Goal: Task Accomplishment & Management: Manage account settings

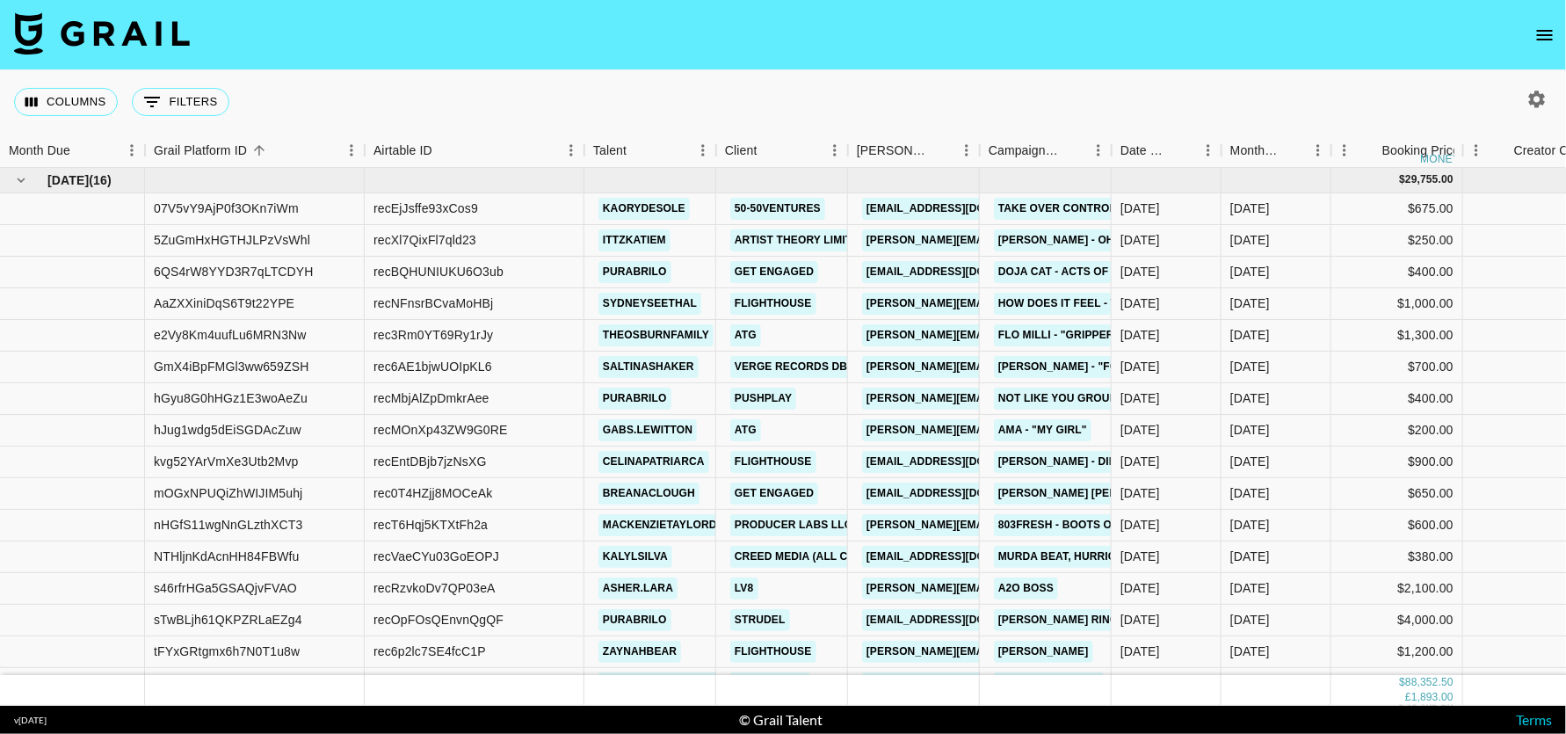
click at [1551, 30] on icon "open drawer" at bounding box center [1545, 35] width 16 height 11
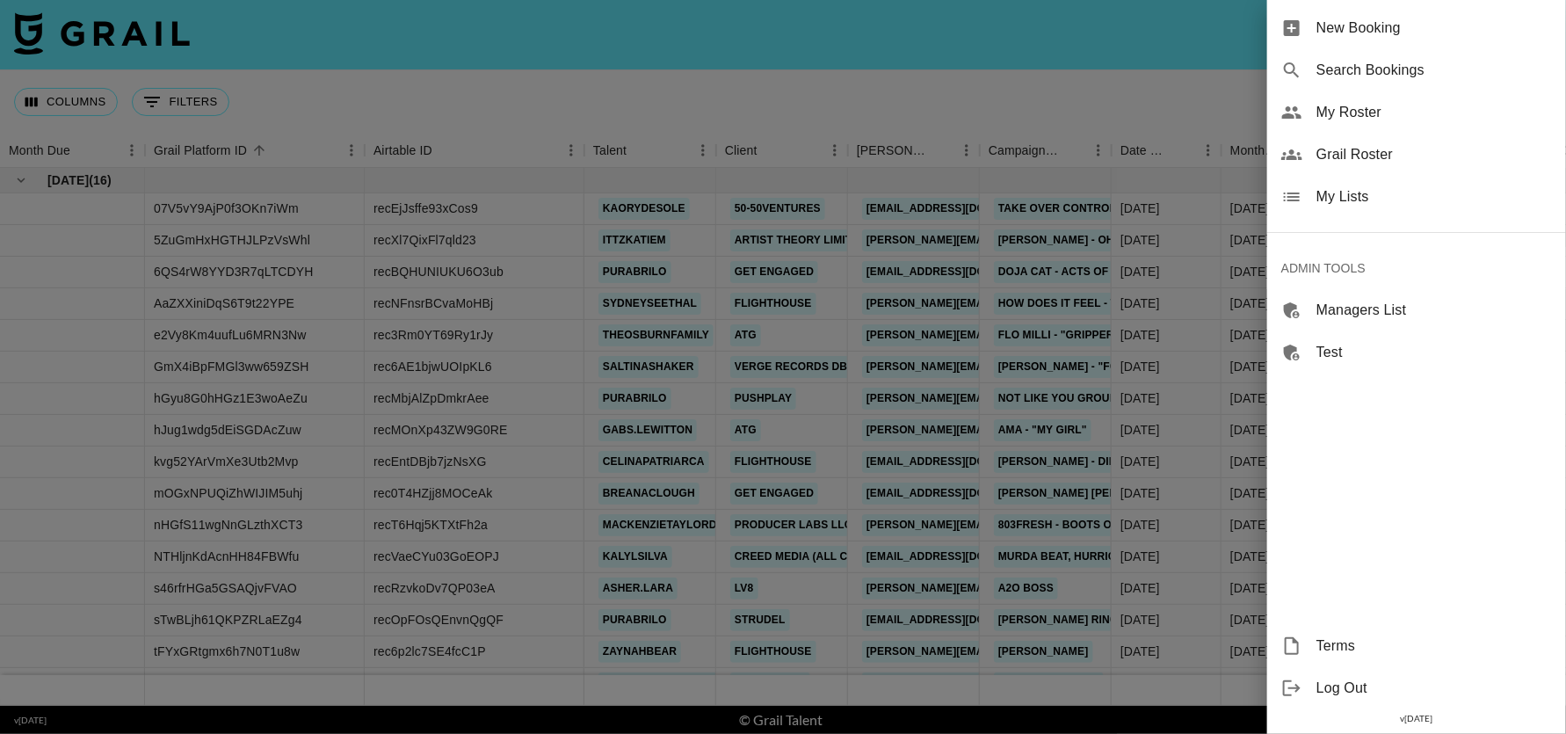
click at [1340, 110] on span "My Roster" at bounding box center [1433, 112] width 235 height 21
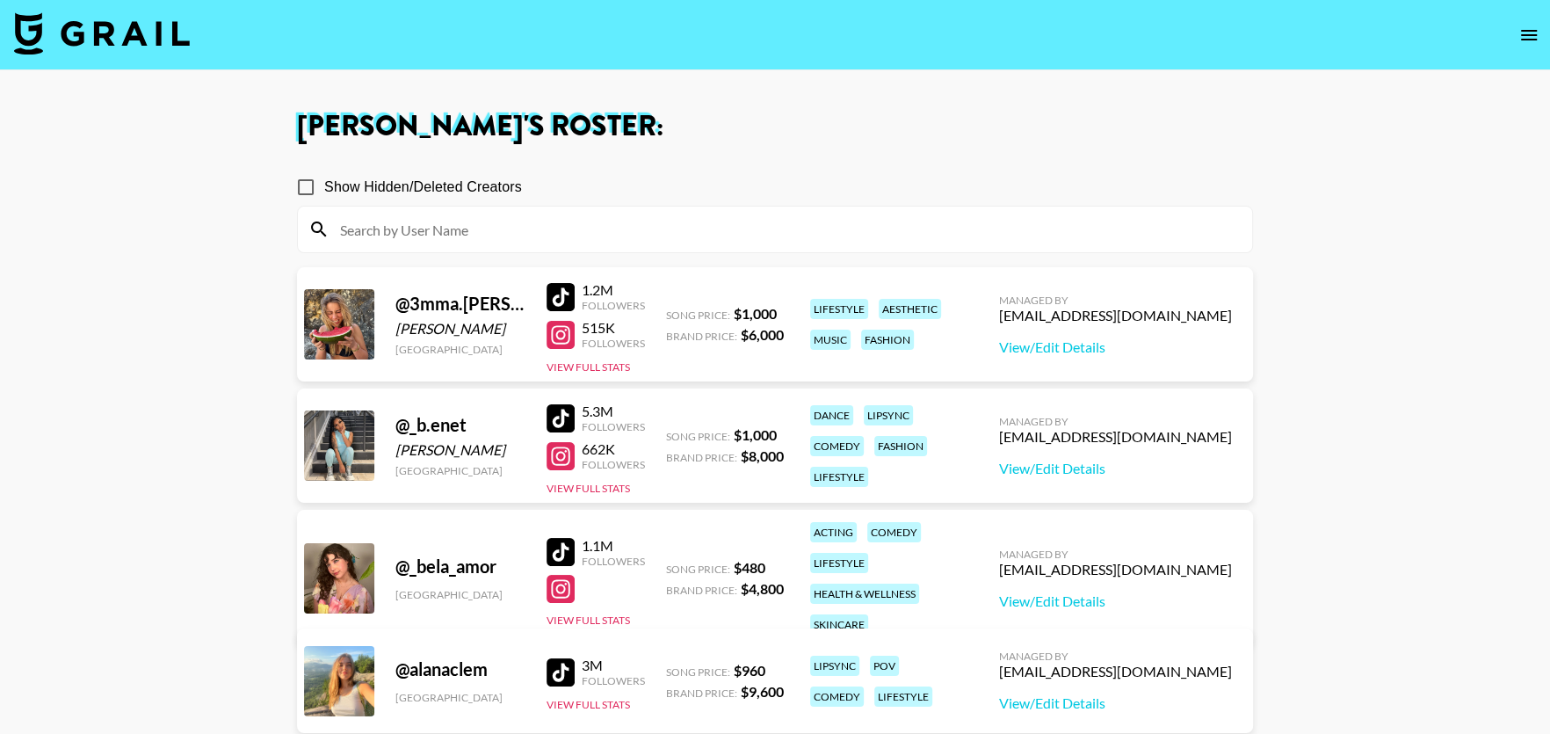
click at [597, 228] on input at bounding box center [785, 229] width 912 height 28
paste input "Messiahdixon"
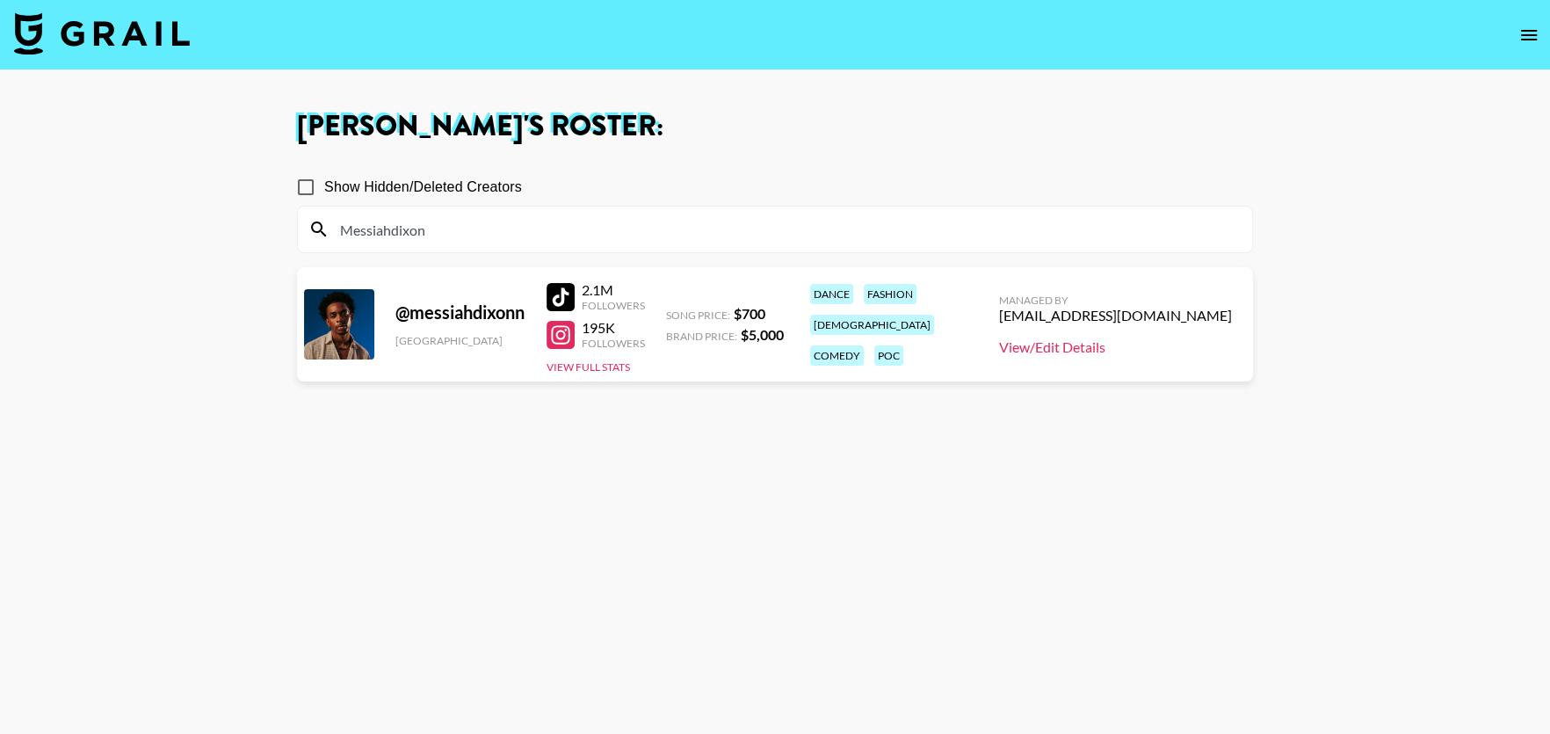
type input "Messiahdixon"
click at [1143, 349] on link "View/Edit Details" at bounding box center [1115, 347] width 233 height 18
click at [116, 14] on img at bounding box center [102, 33] width 176 height 42
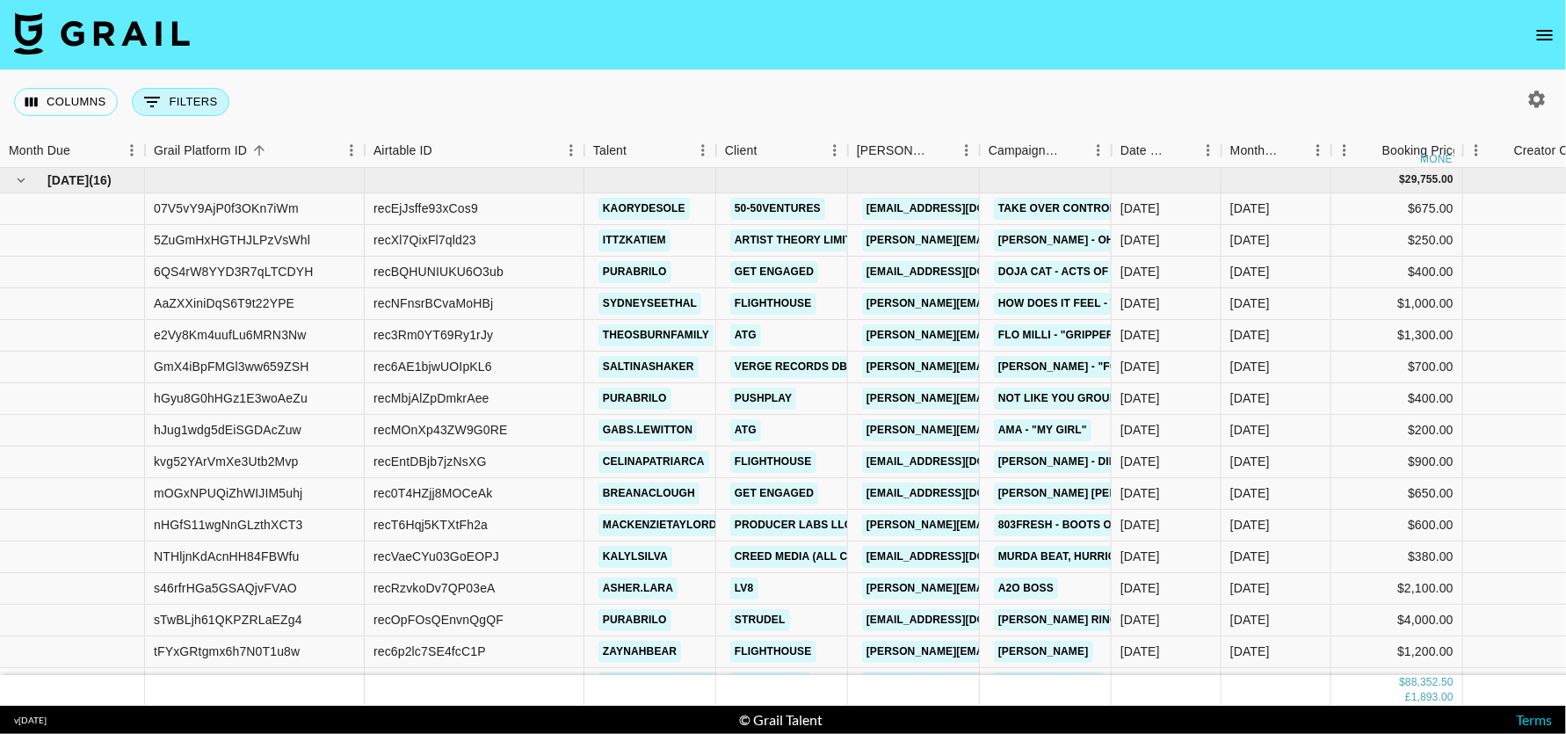
click at [172, 97] on button "0 Filters" at bounding box center [181, 102] width 98 height 28
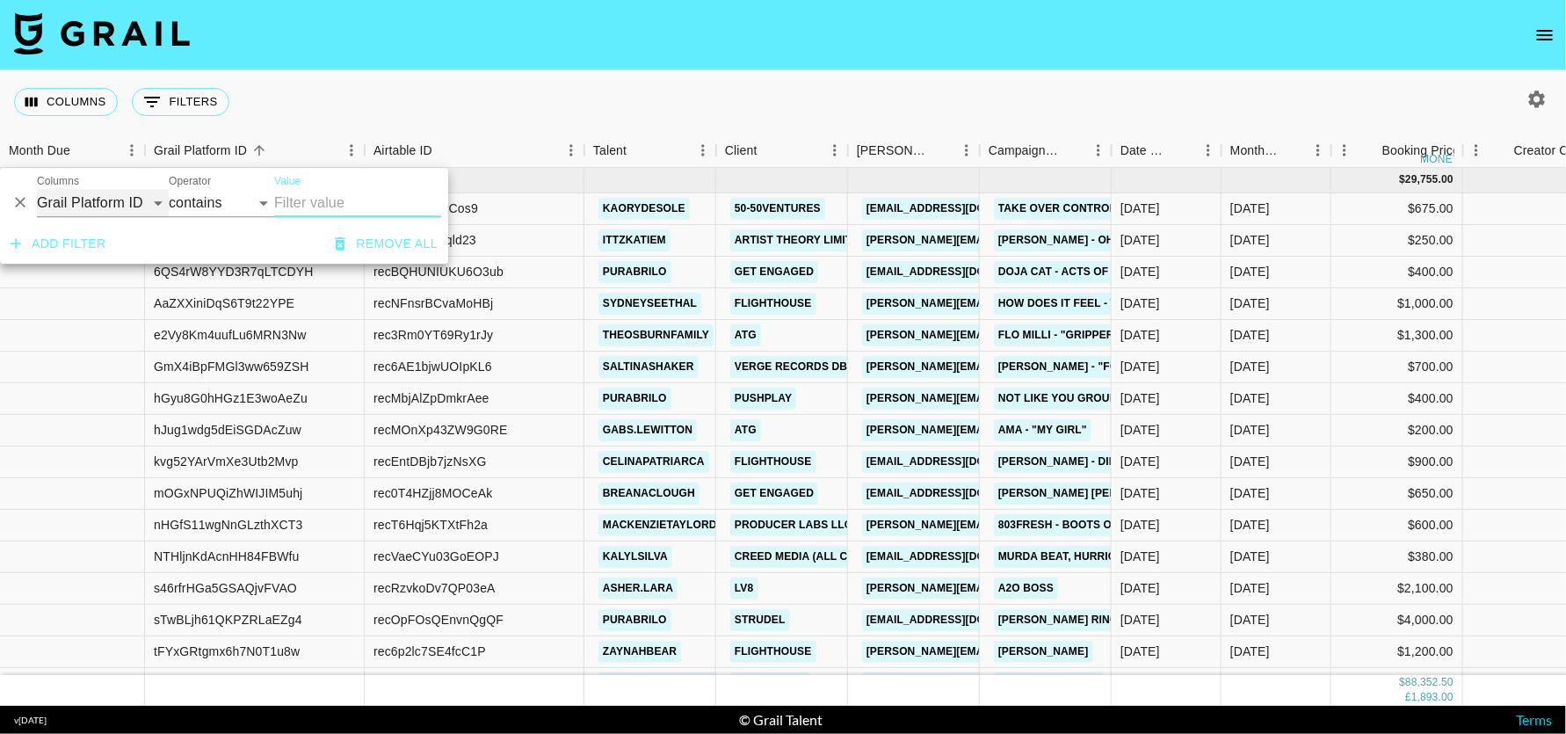
click at [89, 197] on select "Grail Platform ID Airtable ID Talent Manager Client Booker Campaign (Type) Date…" at bounding box center [103, 203] width 132 height 28
select select "talentName"
click at [341, 206] on input "Value" at bounding box center [357, 203] width 167 height 28
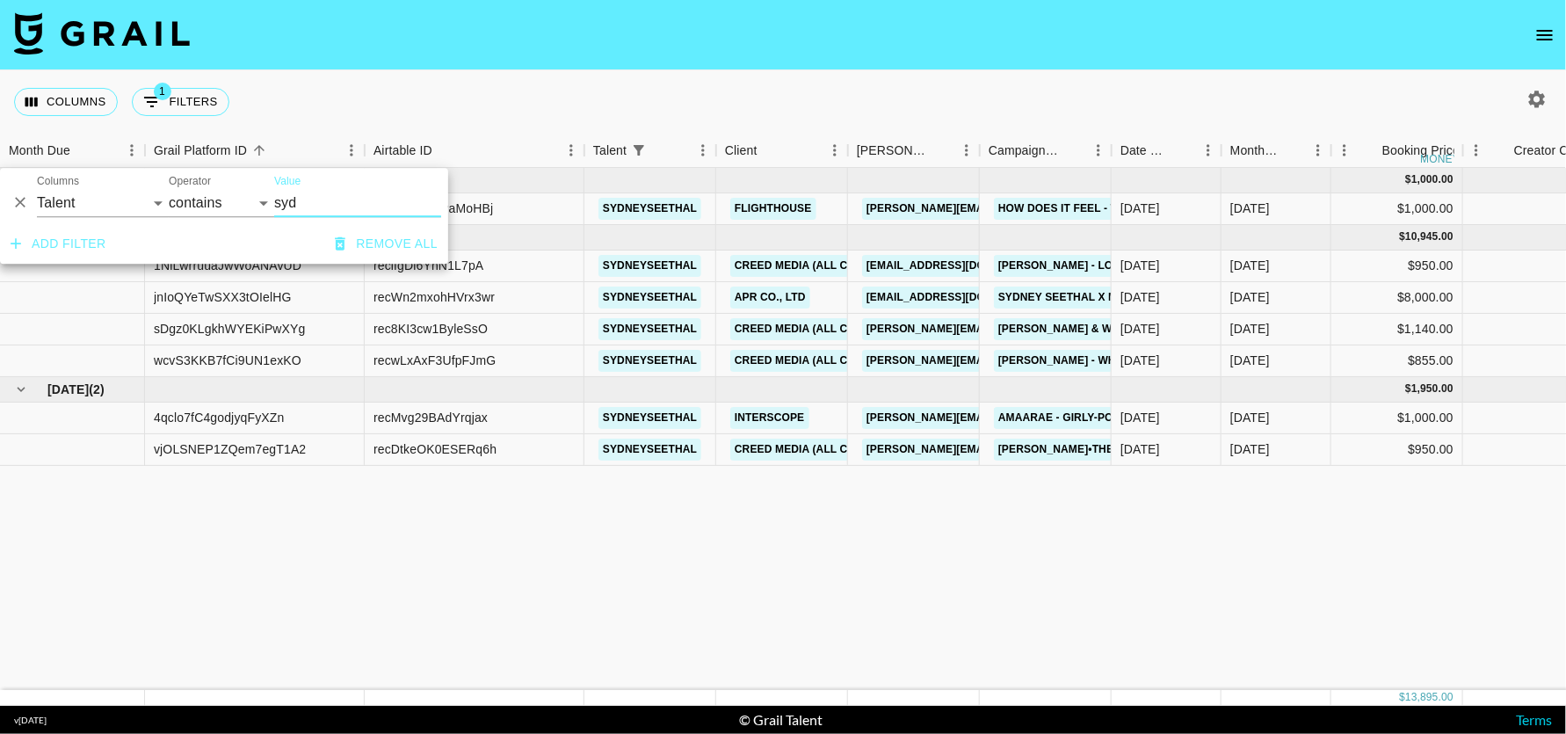
type input "syd"
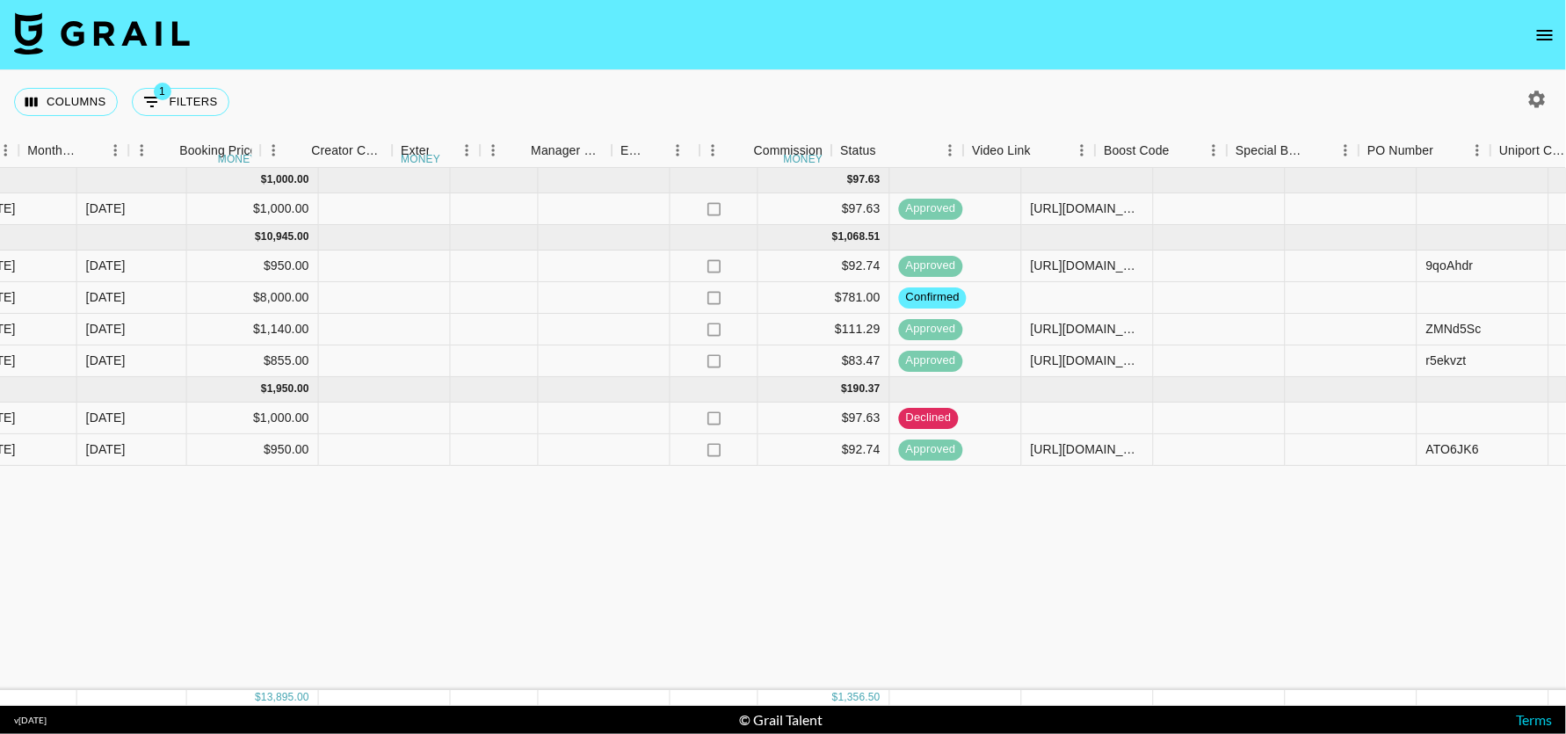
scroll to position [0, 1202]
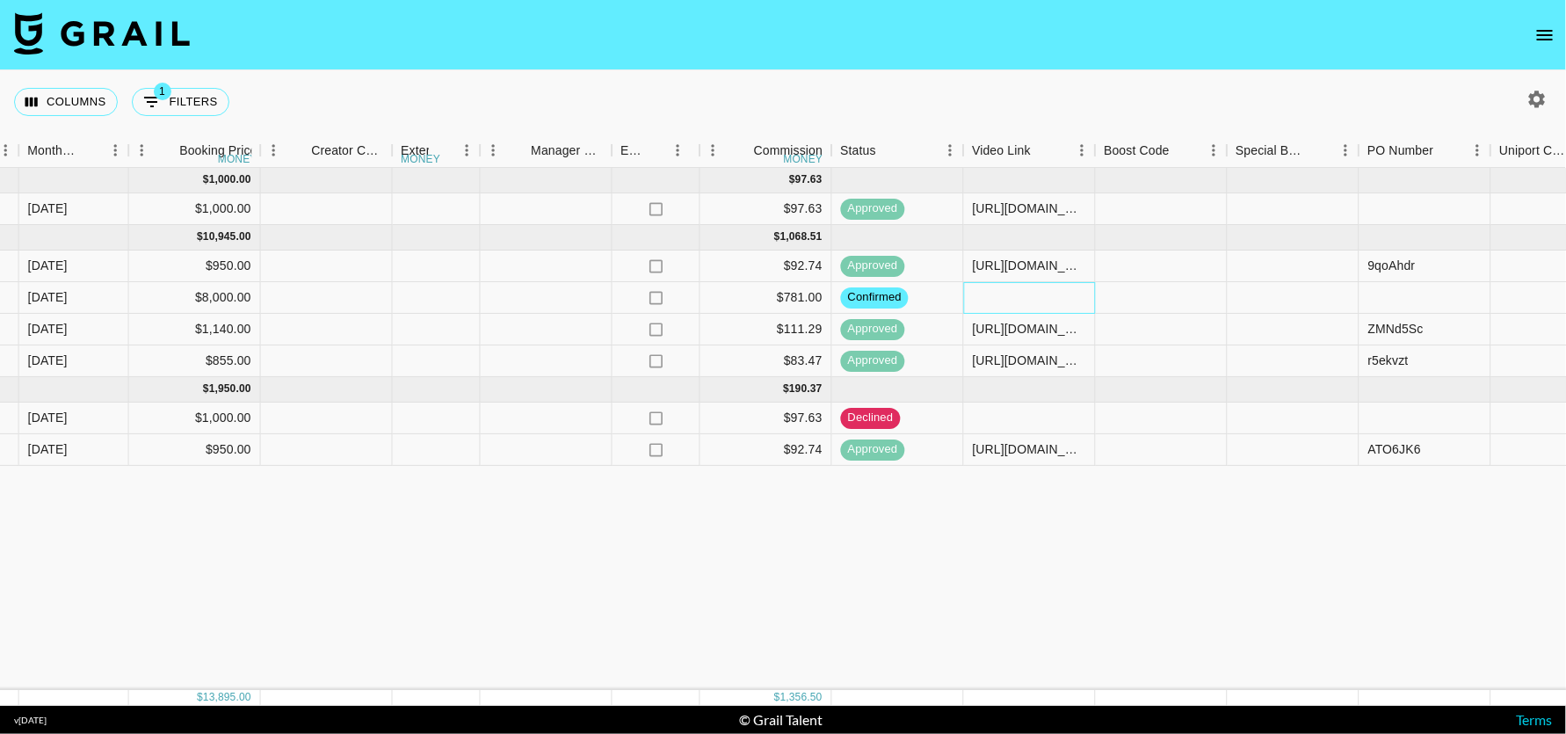
click at [1006, 304] on div at bounding box center [1030, 298] width 132 height 32
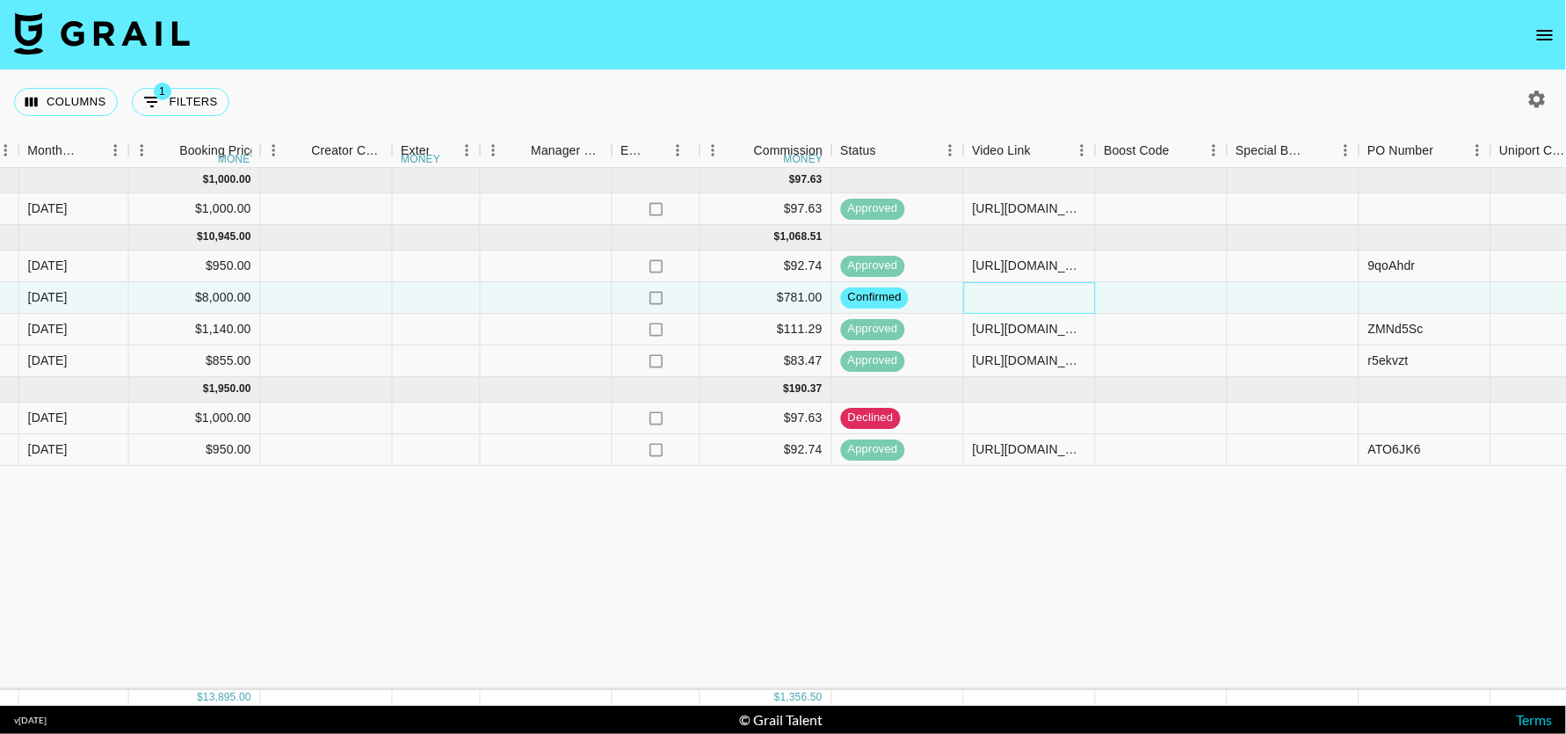
click at [1006, 304] on div at bounding box center [1030, 298] width 132 height 32
click at [1006, 304] on div at bounding box center [1029, 297] width 129 height 18
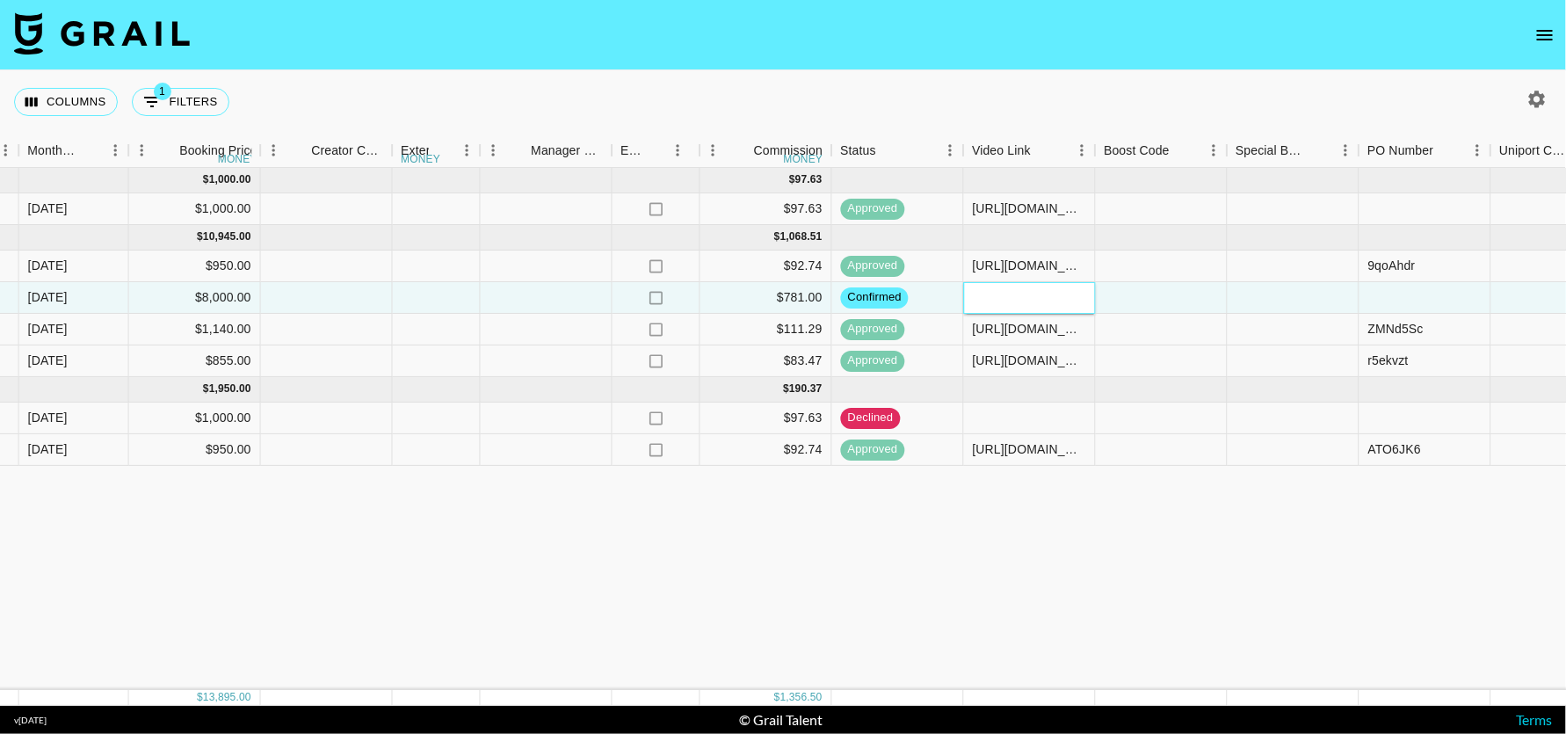
click at [1003, 293] on input "text" at bounding box center [1029, 297] width 129 height 14
paste input "https://www.tiktok.com/@sydneyseethal/video/7539898148089662728?_t=ZS-8yyuSAgLI…"
type input "https://www.tiktok.com/@sydneyseethal/video/7539898148089662728?_t=ZS-8yyuSAgLI…"
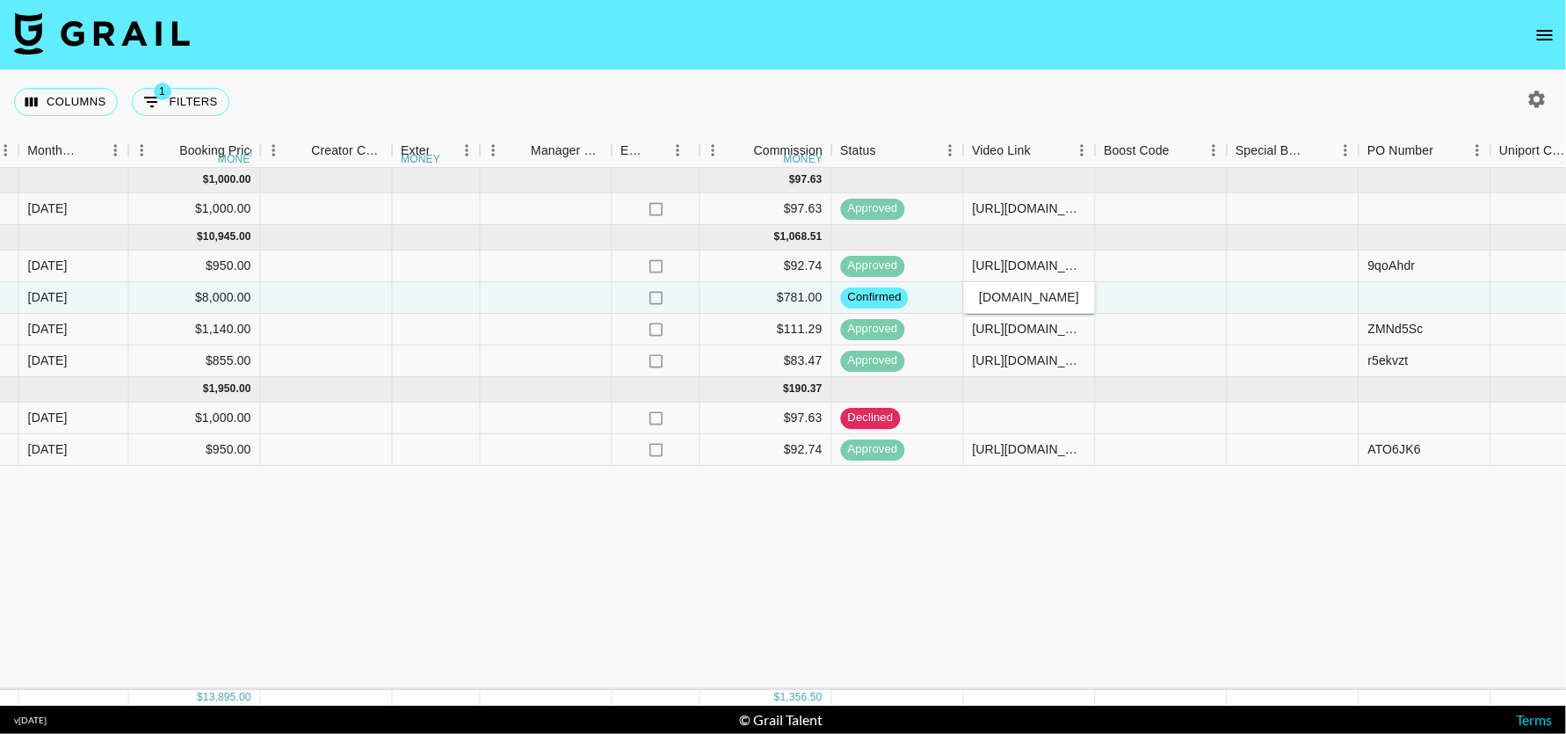
scroll to position [0, 0]
click at [1074, 546] on div "May '25 ( 1 ) $ 1,000.00 $ 97.63 AaZXXiniDqS6T9t22YPE recNFnsrBCvaMoHBj sydneys…" at bounding box center [509, 429] width 3422 height 522
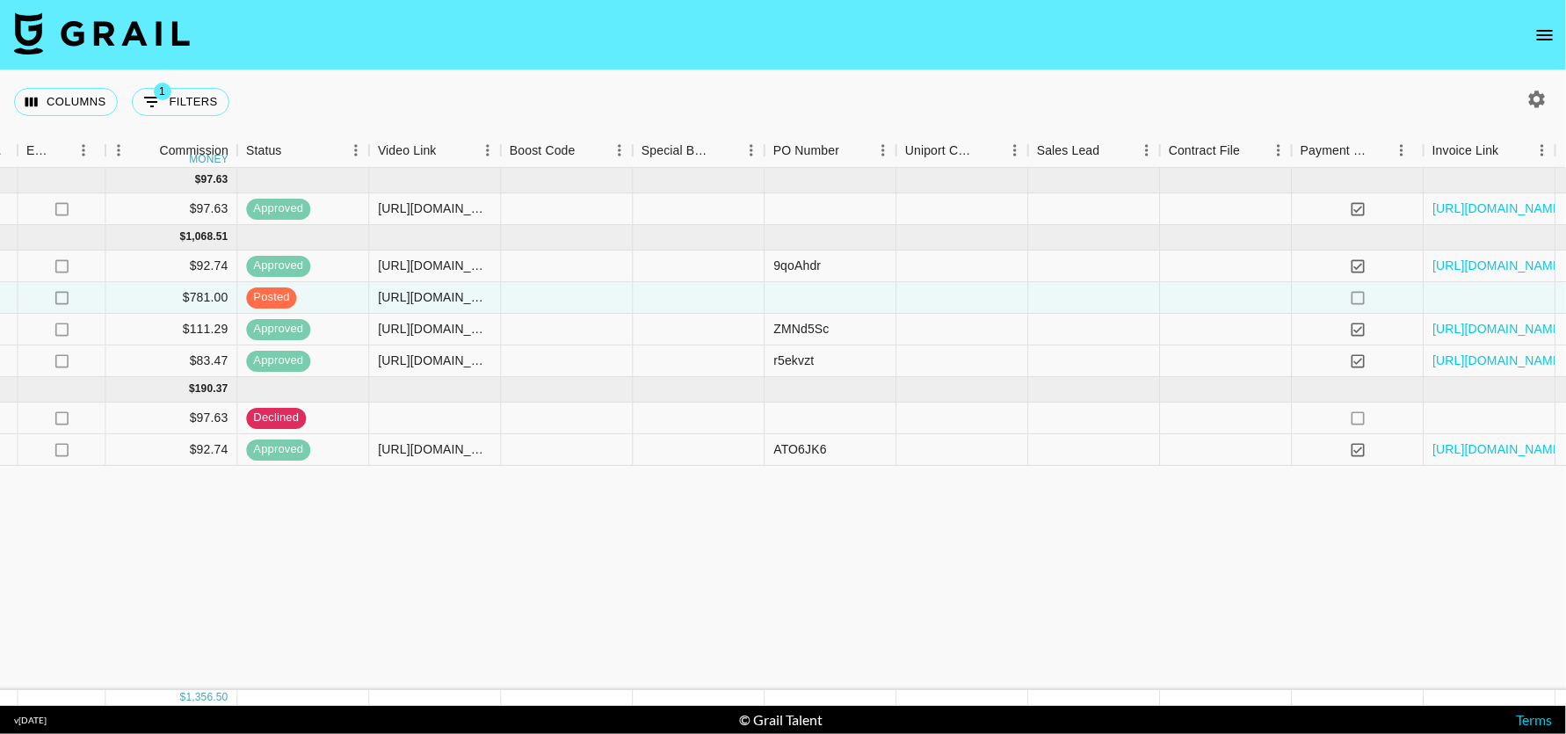
scroll to position [0, 1855]
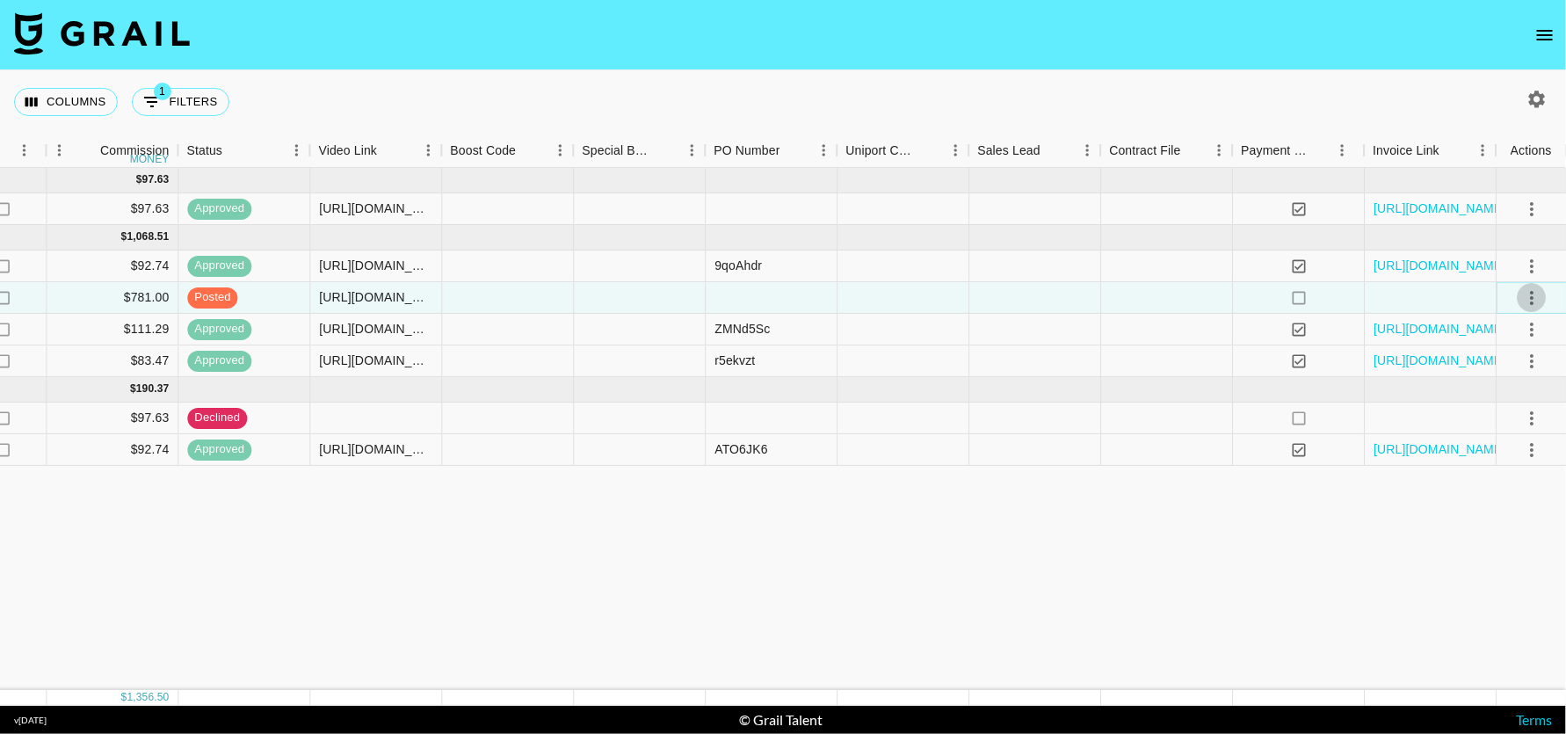
click at [1532, 293] on icon "select merge strategy" at bounding box center [1531, 297] width 21 height 21
click at [1500, 459] on div "Approve" at bounding box center [1493, 461] width 54 height 21
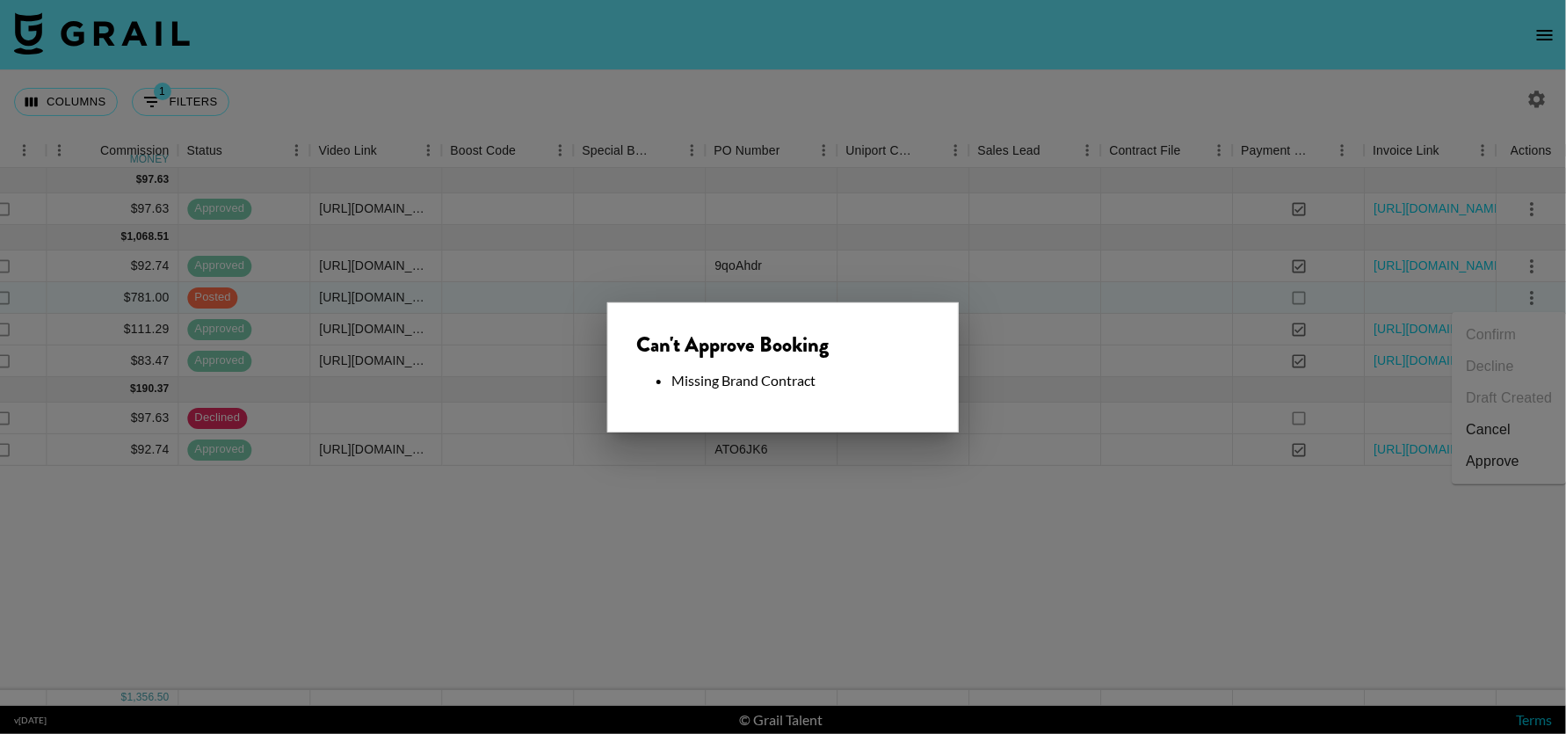
click at [889, 527] on div at bounding box center [783, 367] width 1566 height 734
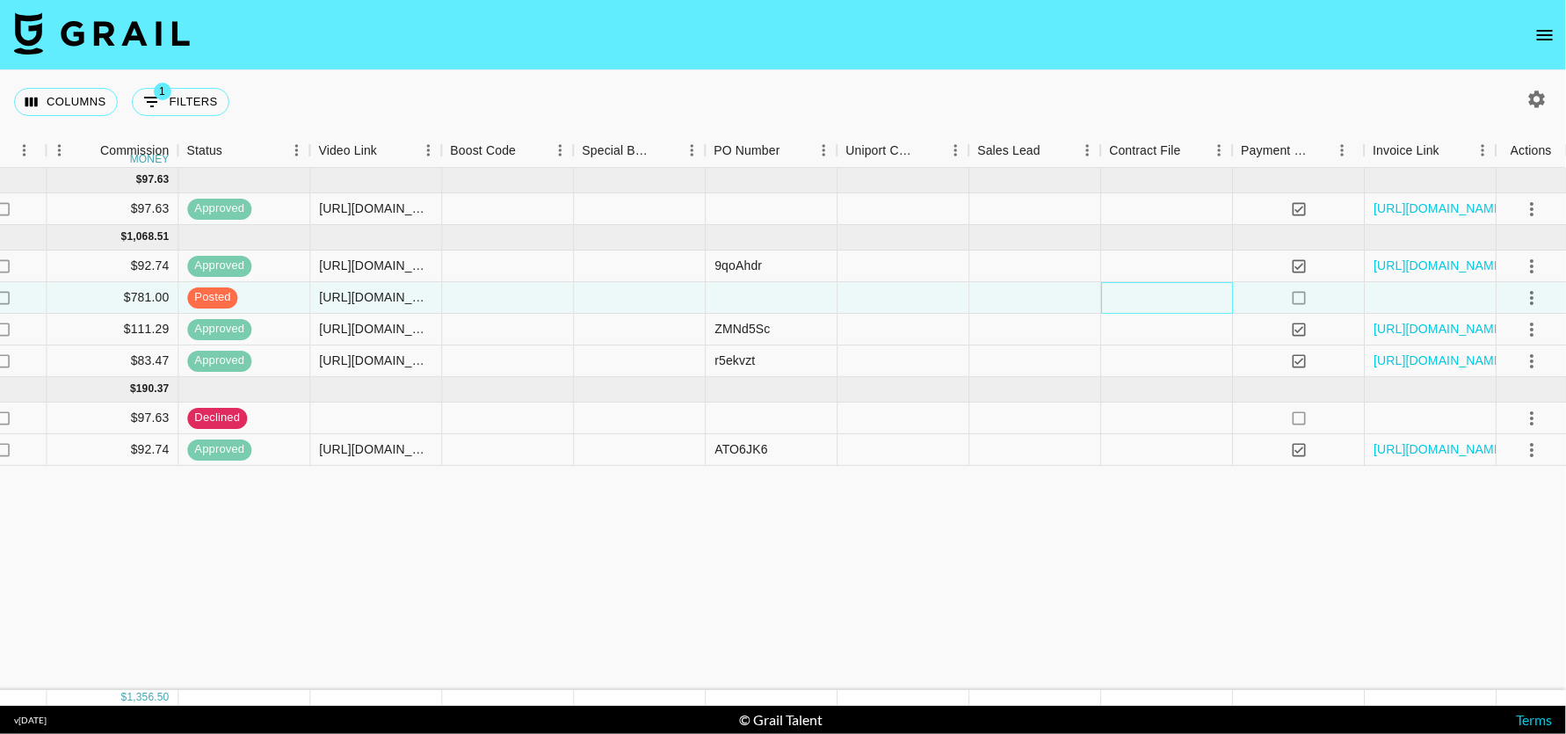
click at [1119, 300] on div at bounding box center [1167, 298] width 132 height 32
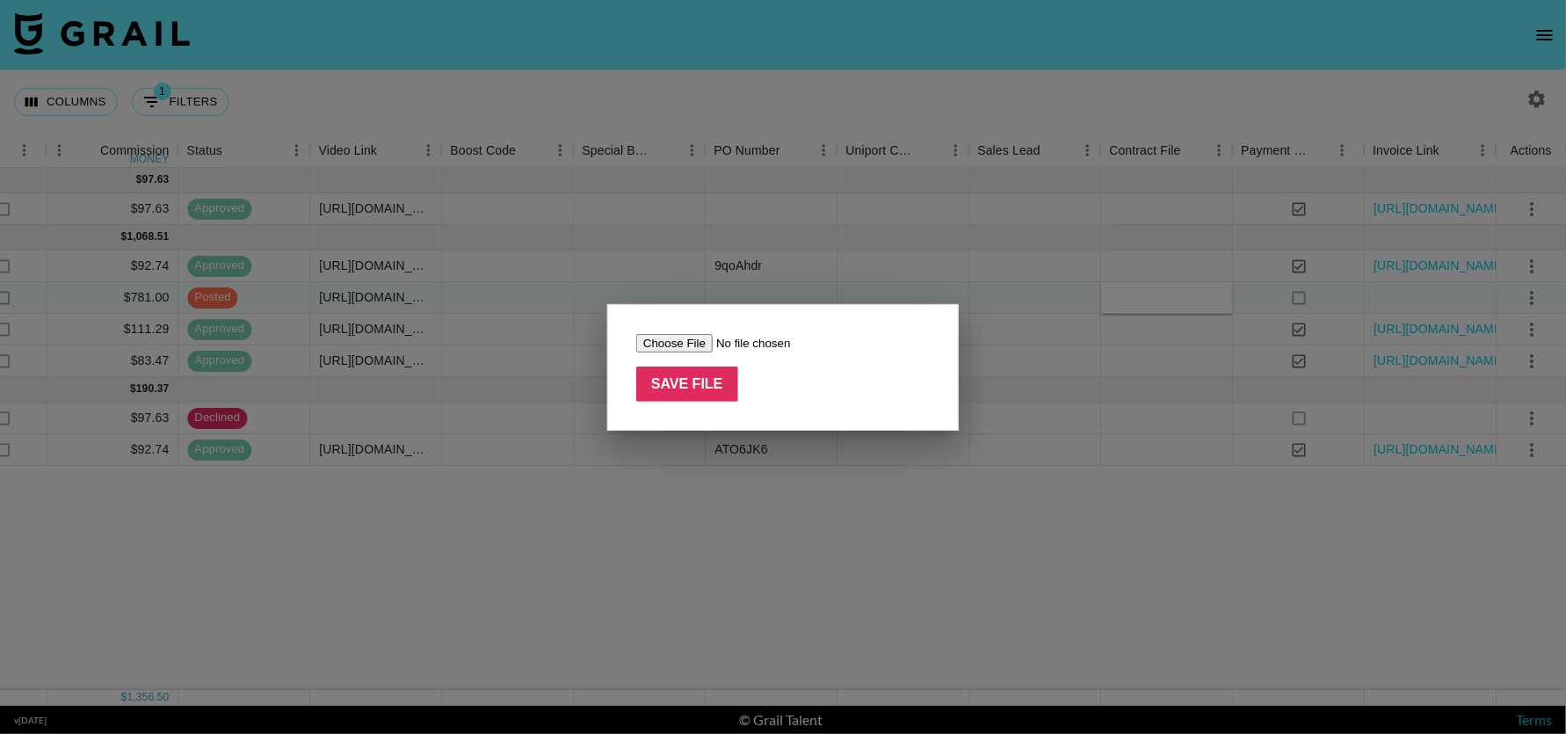
click at [688, 346] on input "file" at bounding box center [747, 343] width 222 height 18
type input "C:\fakepath\APR_medicube_Sydney Seethal_Content Usage Agreement_250605.docx (1)…"
click at [679, 375] on input "Save File" at bounding box center [687, 383] width 102 height 35
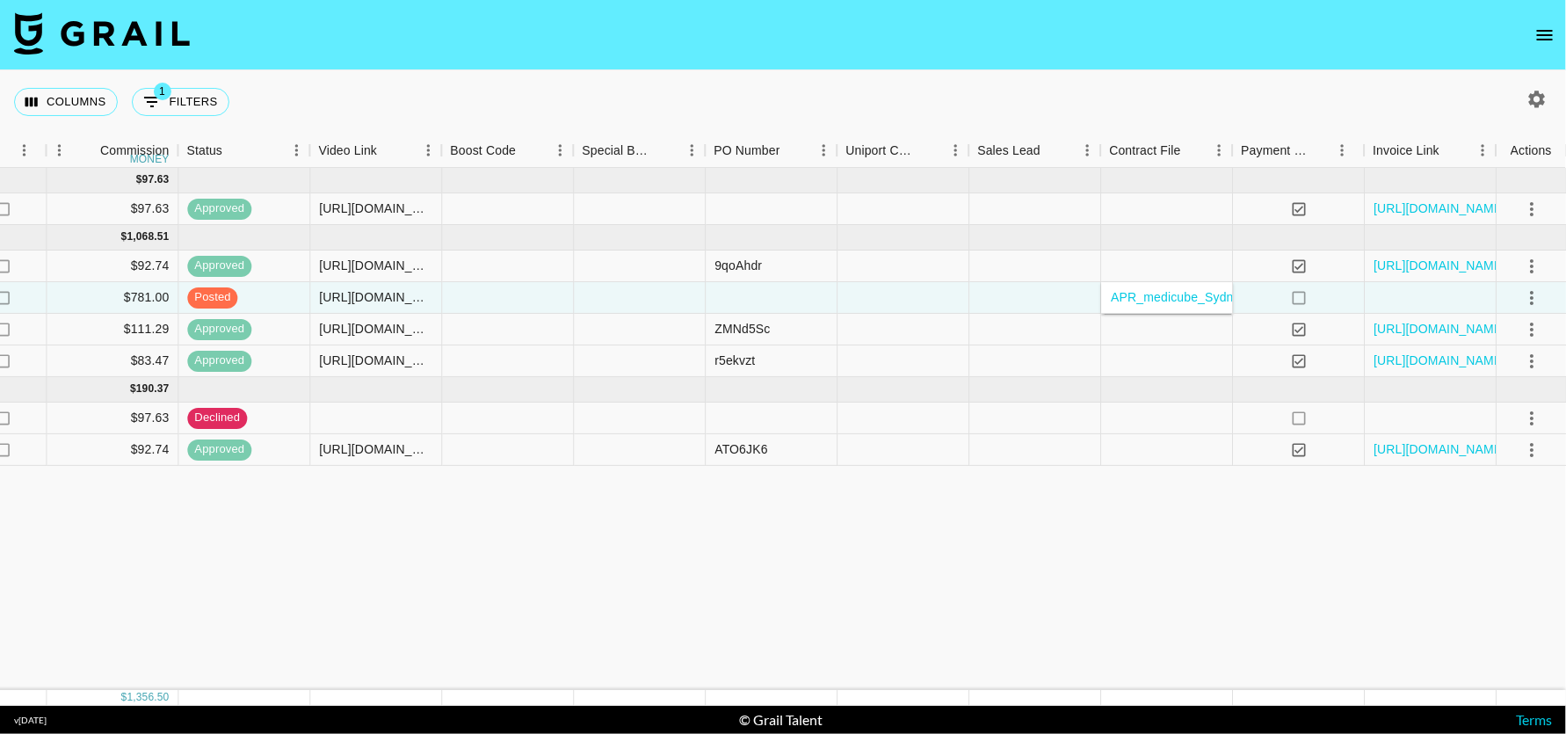
click at [1528, 299] on icon "select merge strategy" at bounding box center [1531, 297] width 21 height 21
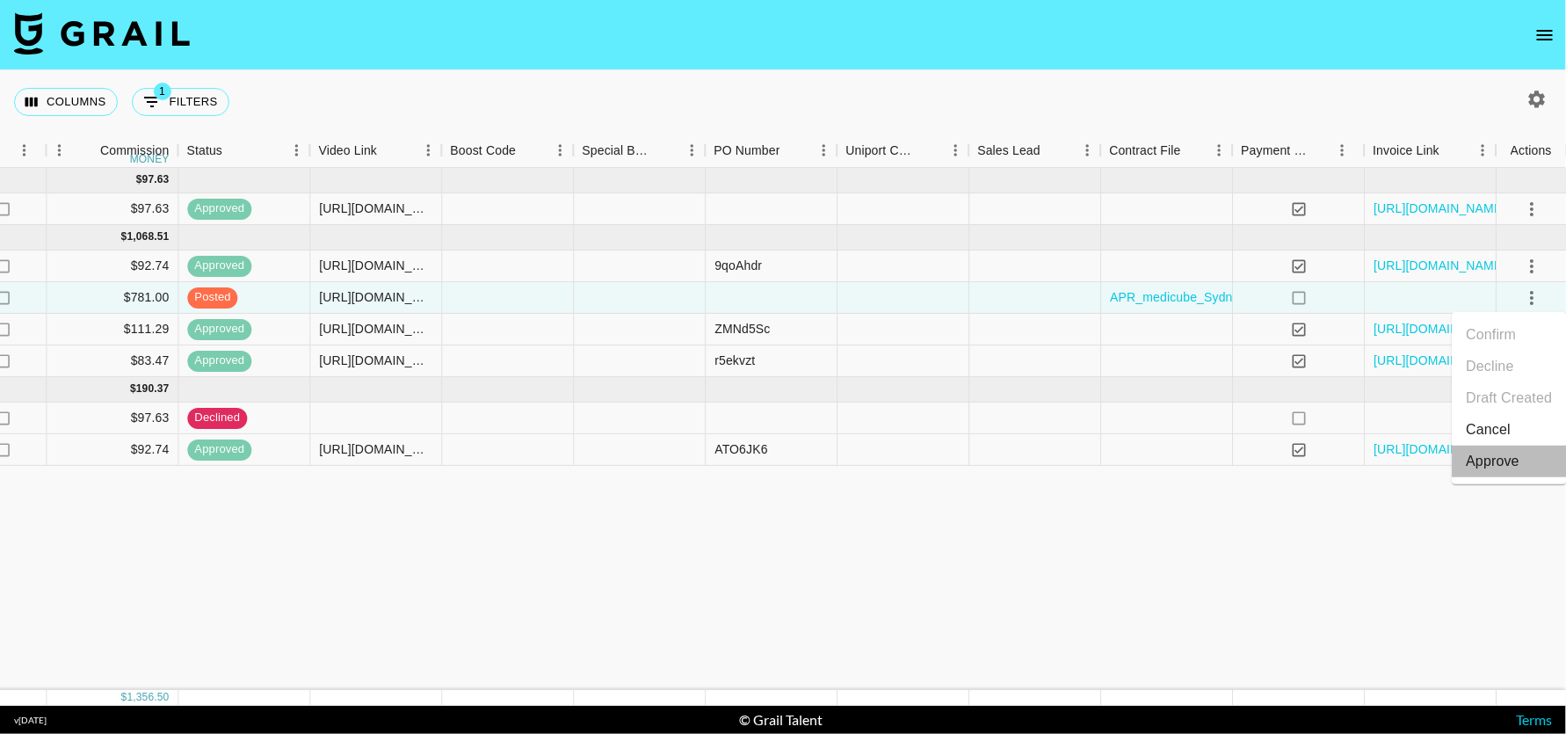
click at [1508, 463] on div "Approve" at bounding box center [1493, 461] width 54 height 21
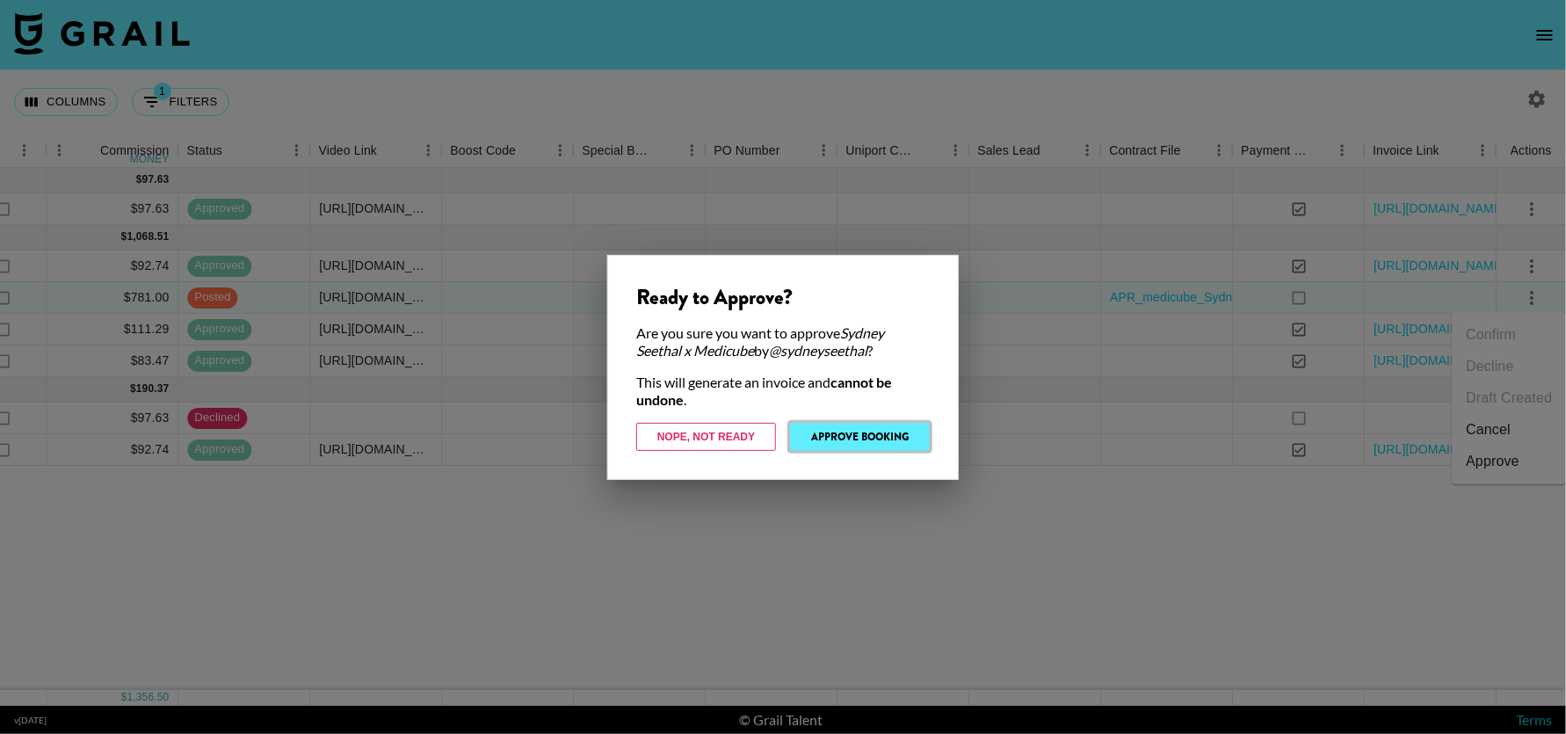
click at [839, 443] on button "Approve Booking" at bounding box center [860, 437] width 140 height 28
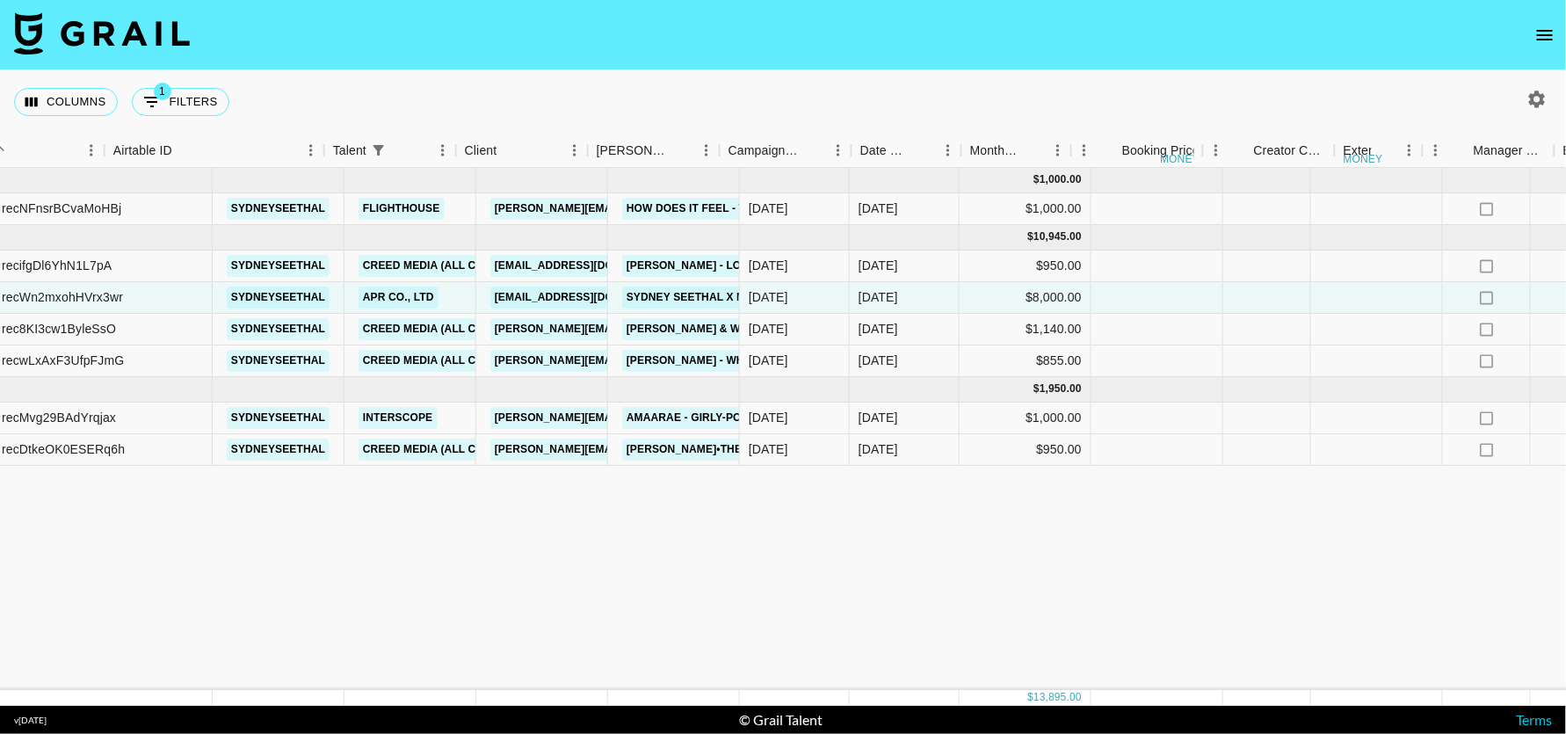
scroll to position [0, 0]
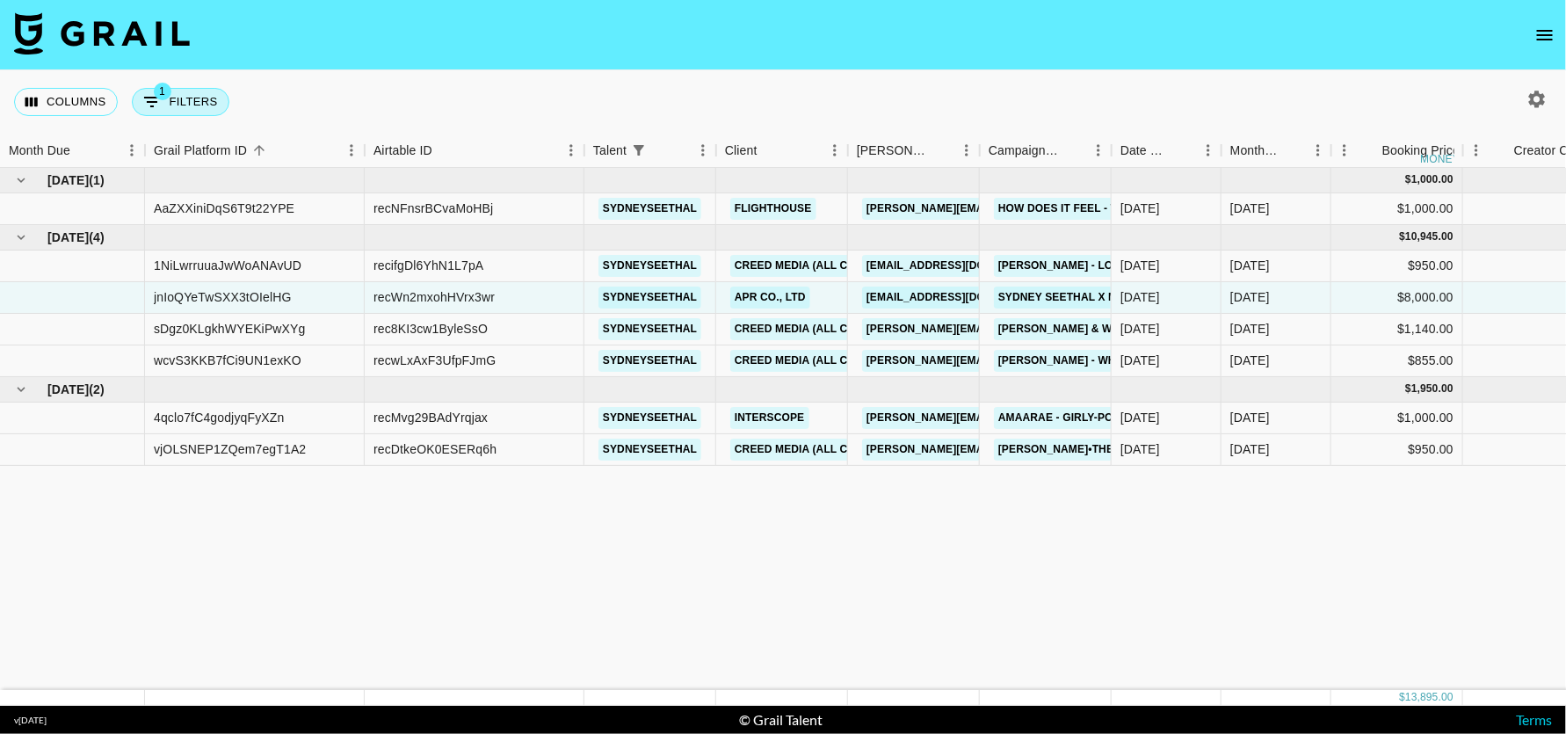
click at [191, 95] on button "1 Filters" at bounding box center [181, 102] width 98 height 28
select select "talentName"
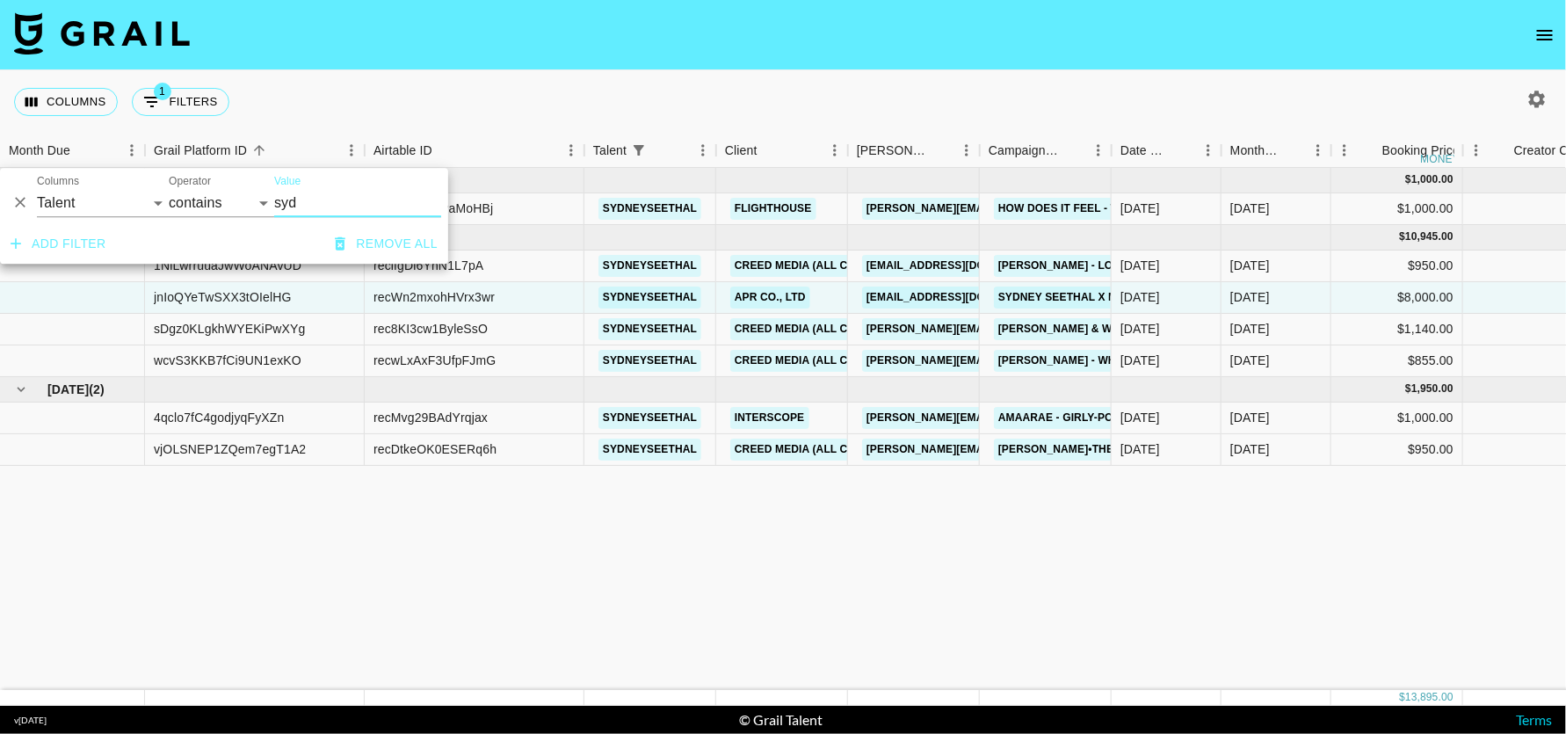
click at [391, 245] on button "Remove all" at bounding box center [386, 244] width 117 height 33
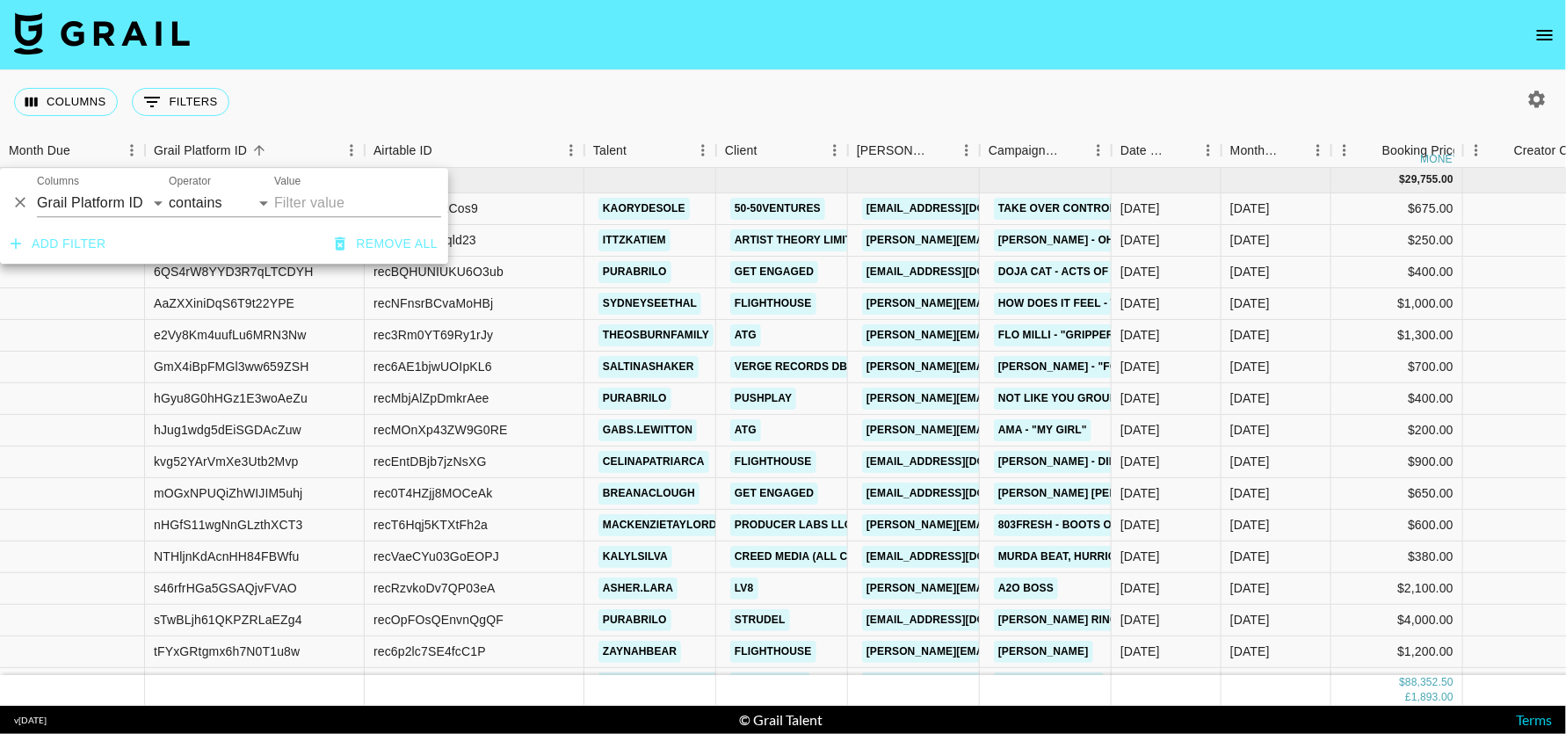
click at [555, 81] on div "Columns 0 Filters + Booking" at bounding box center [783, 101] width 1566 height 63
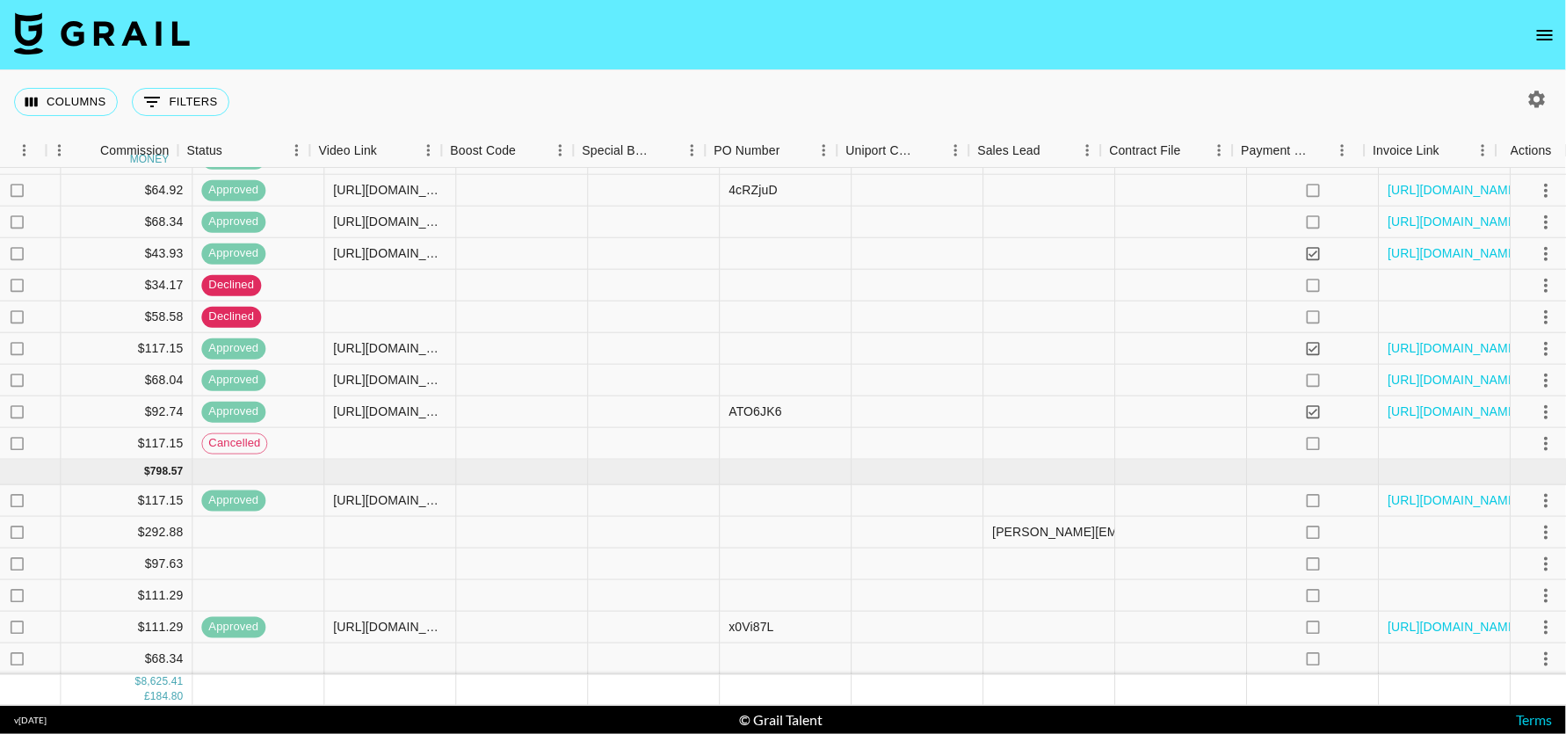
scroll to position [1418, 1855]
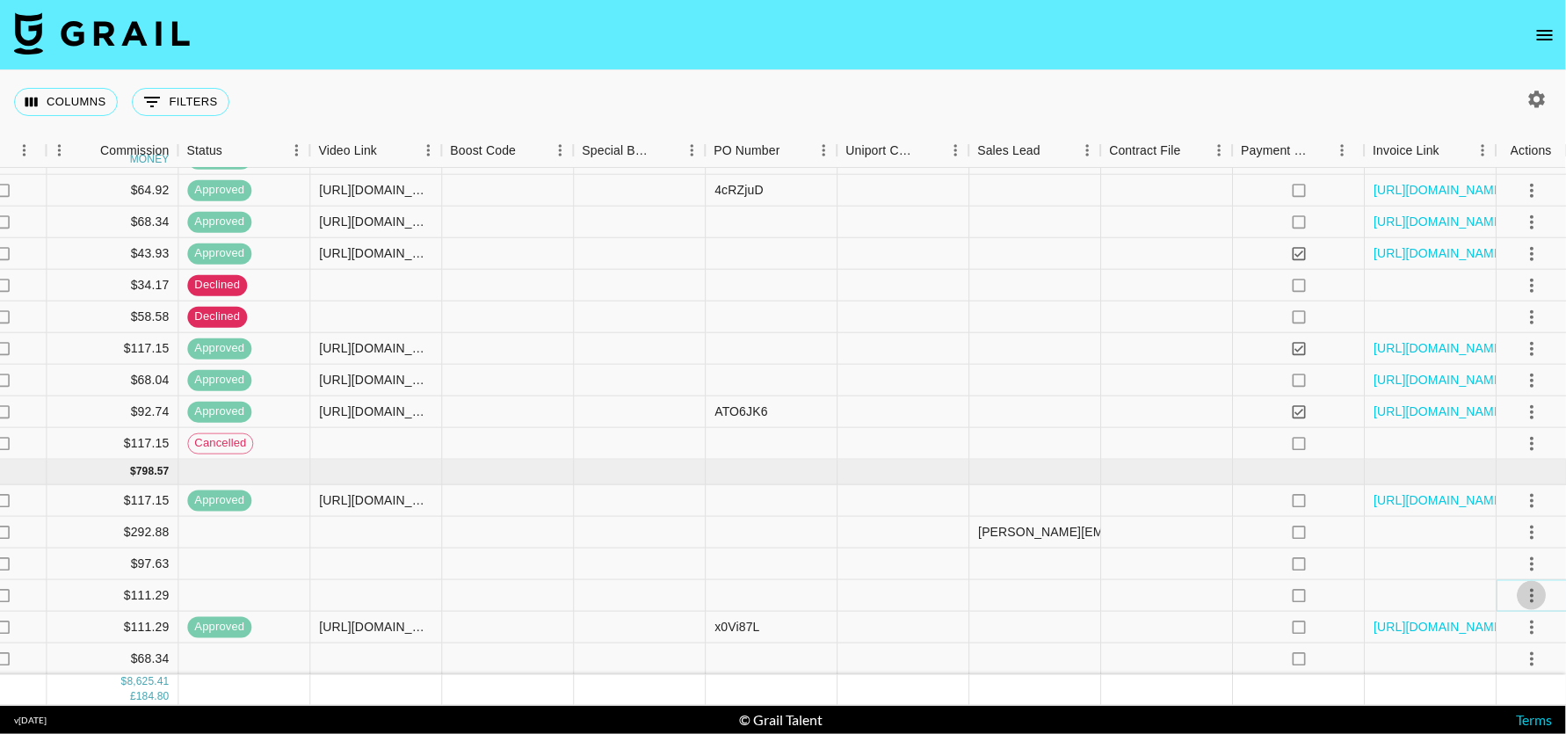
click at [1530, 589] on icon "select merge strategy" at bounding box center [1531, 596] width 4 height 14
click at [1511, 417] on li "Confirm" at bounding box center [1509, 415] width 114 height 32
click at [1508, 473] on li "Draft Created" at bounding box center [1509, 478] width 114 height 32
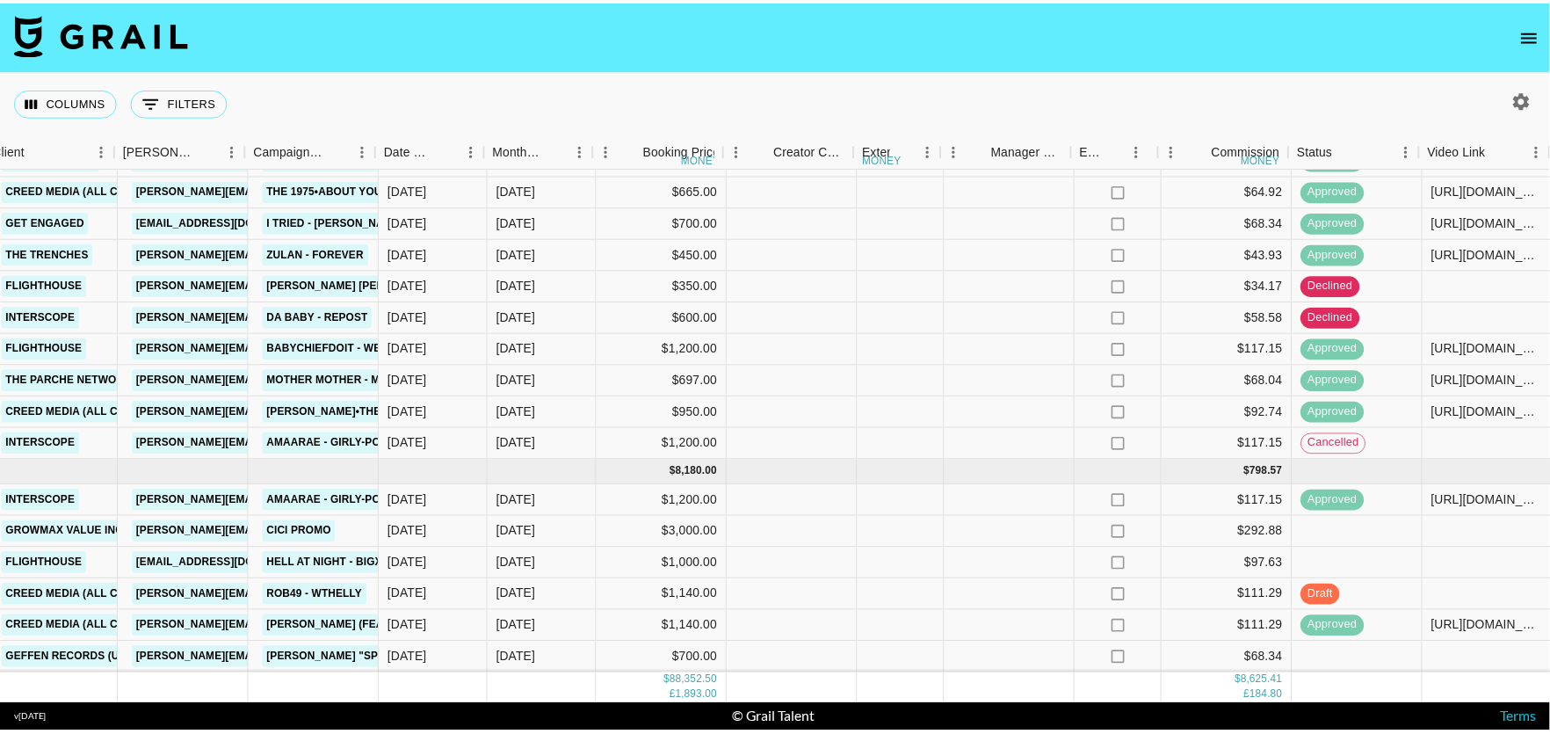
scroll to position [1418, 732]
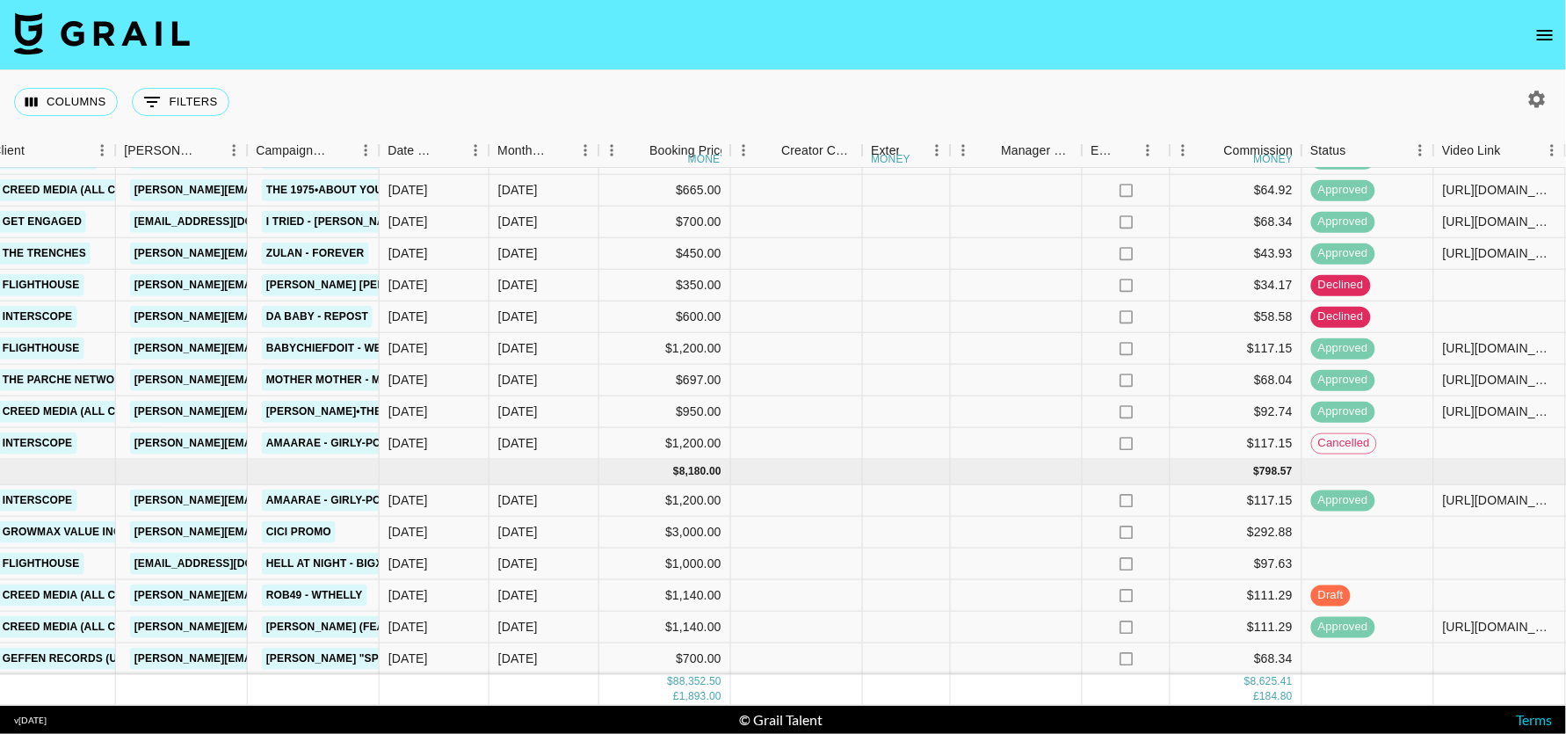
click at [1544, 29] on icon "open drawer" at bounding box center [1544, 35] width 21 height 21
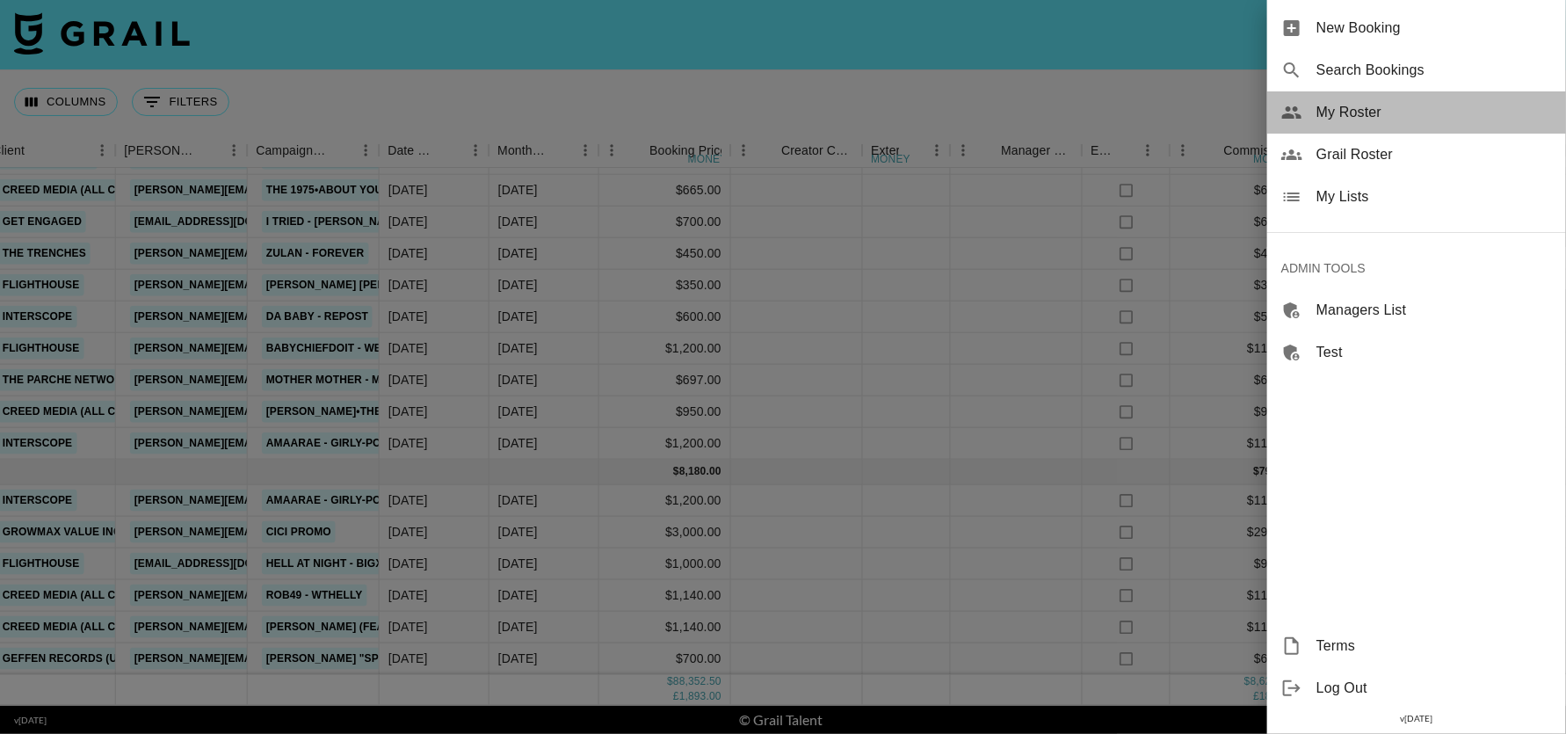
click at [1370, 110] on span "My Roster" at bounding box center [1433, 112] width 235 height 21
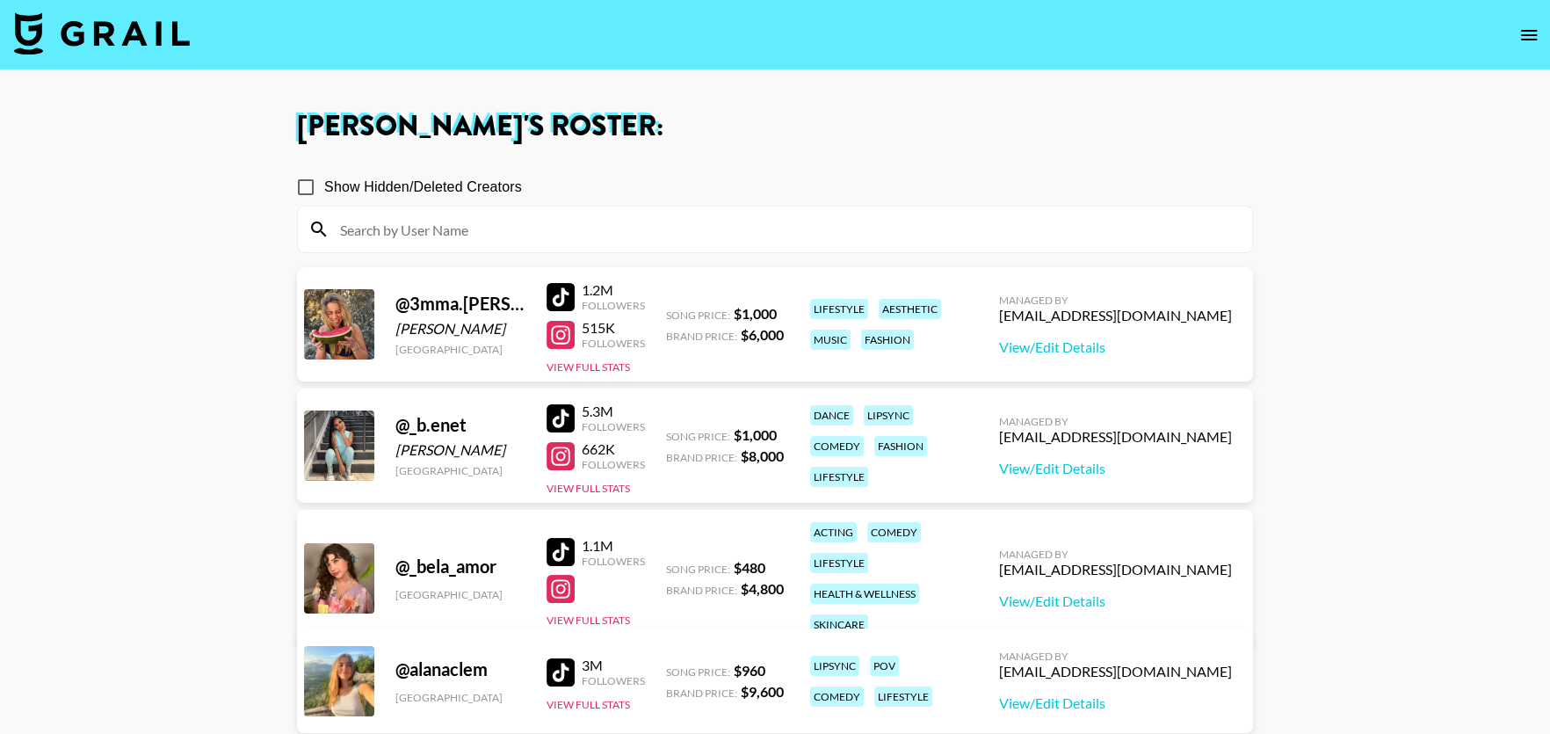
click at [597, 231] on input at bounding box center [785, 229] width 912 height 28
paste input "nathansoan"
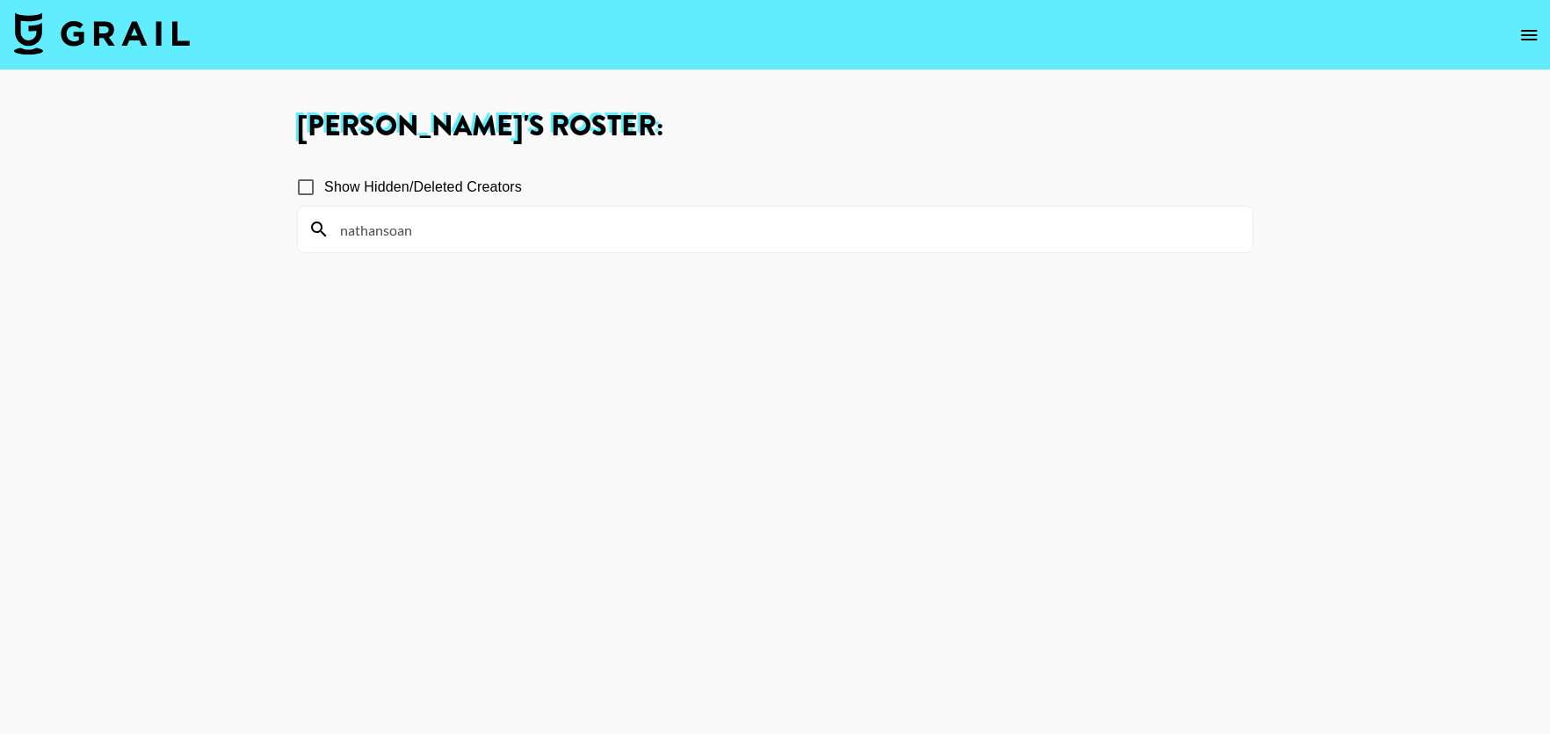
type input "nathansoan"
click at [439, 190] on span "Show Hidden/Deleted Creators" at bounding box center [423, 187] width 198 height 21
click at [324, 190] on input "Show Hidden/Deleted Creators" at bounding box center [305, 187] width 37 height 37
checkbox input "true"
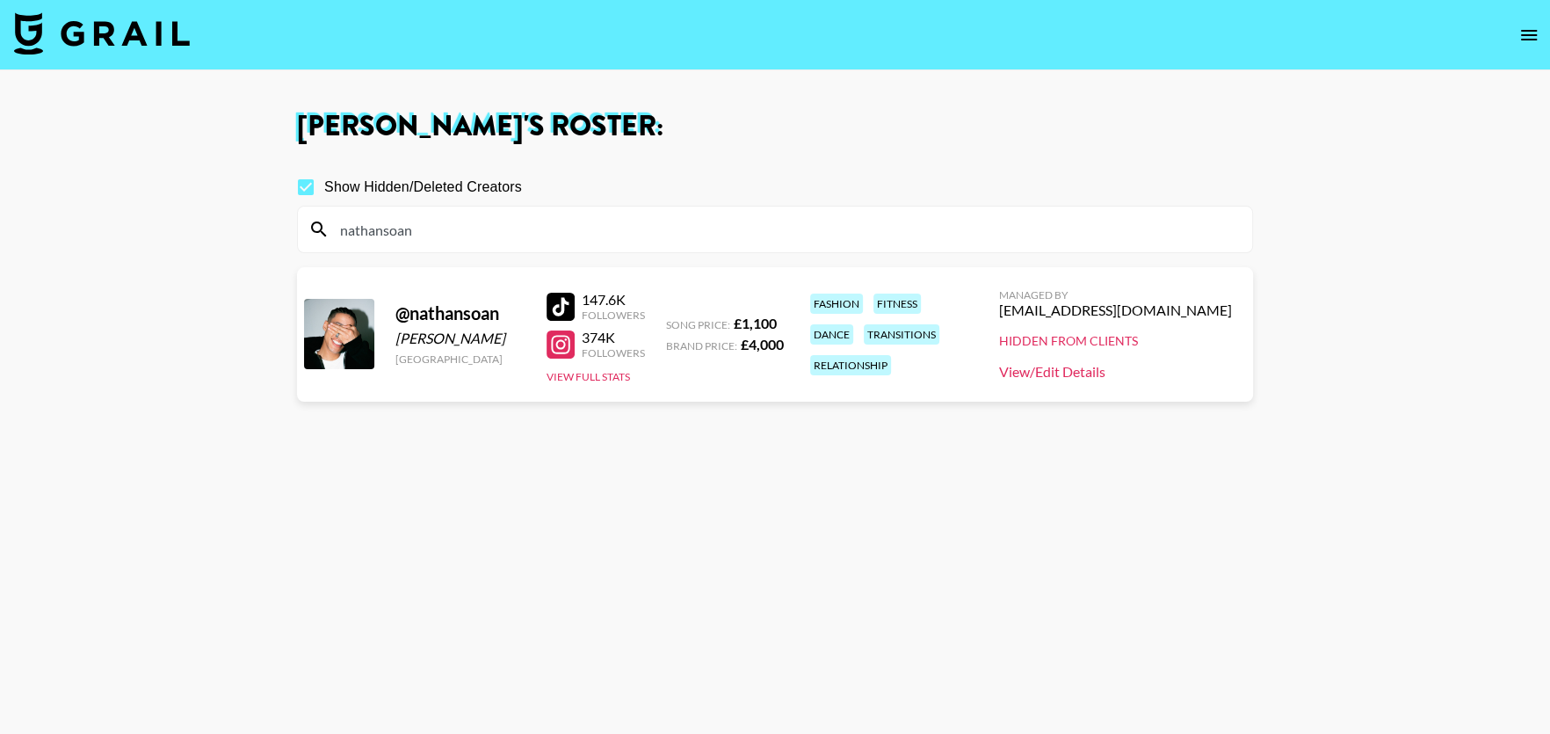
click at [1116, 367] on link "View/Edit Details" at bounding box center [1115, 372] width 233 height 18
click at [562, 294] on div at bounding box center [560, 307] width 28 height 28
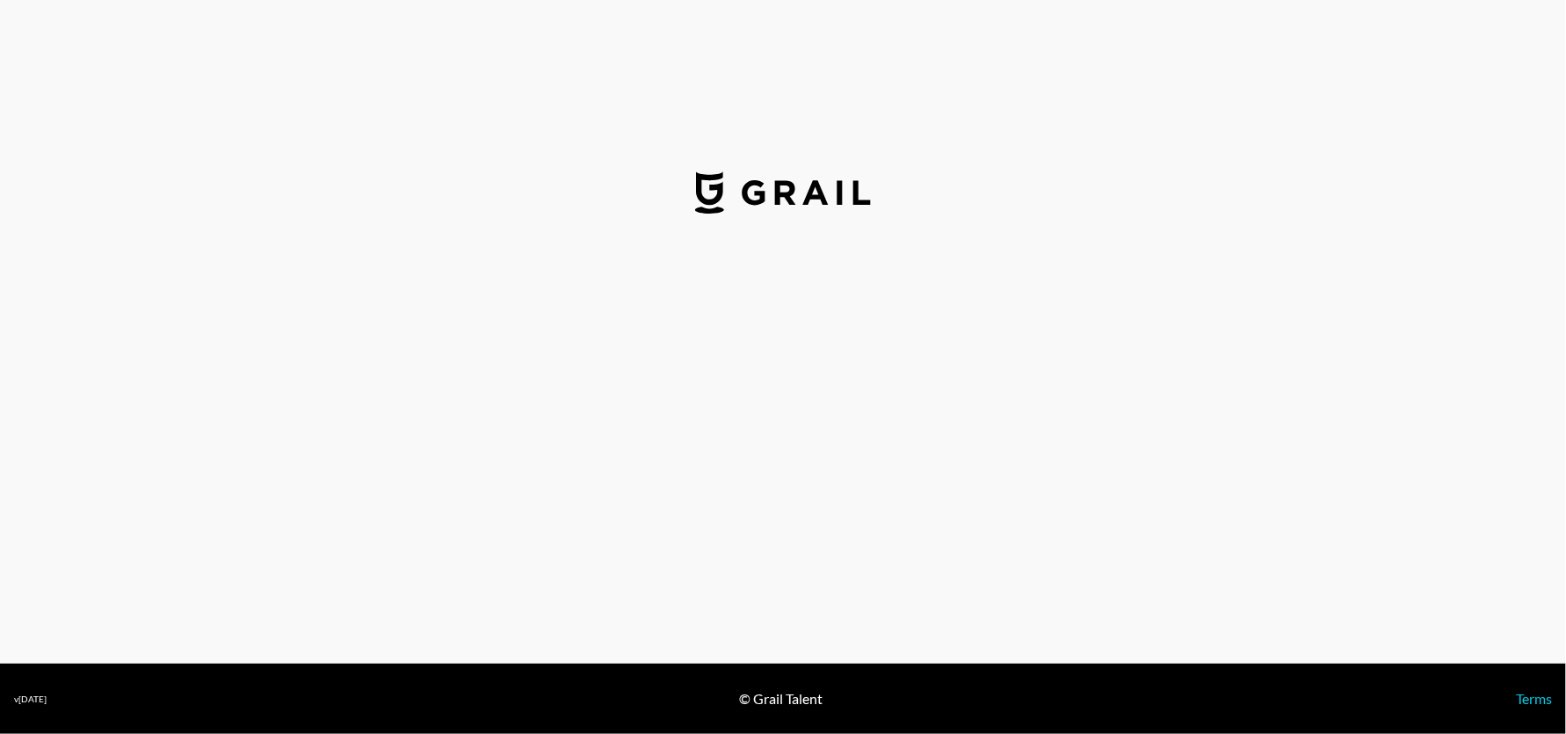
select select "USD"
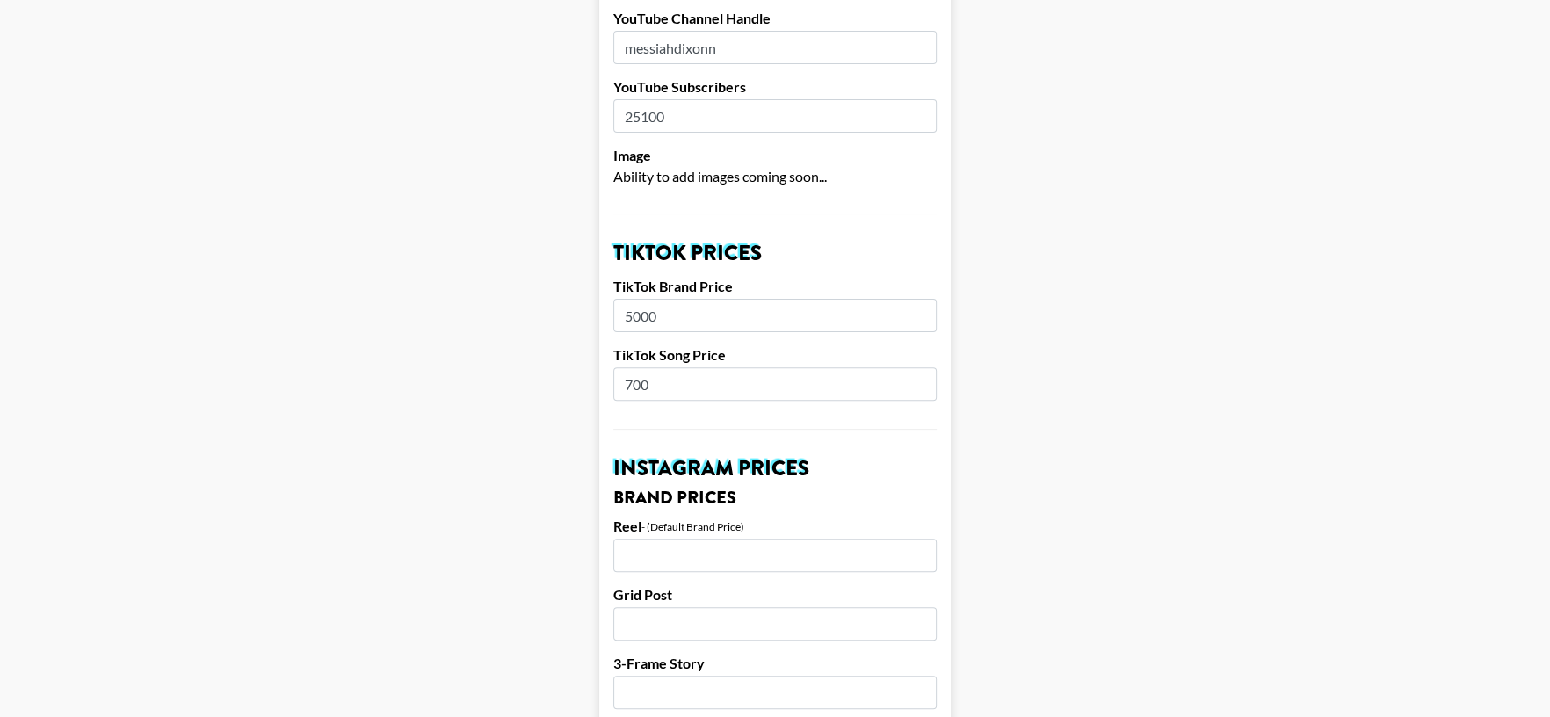
scroll to position [437, 0]
click at [659, 365] on input "700" at bounding box center [774, 381] width 323 height 33
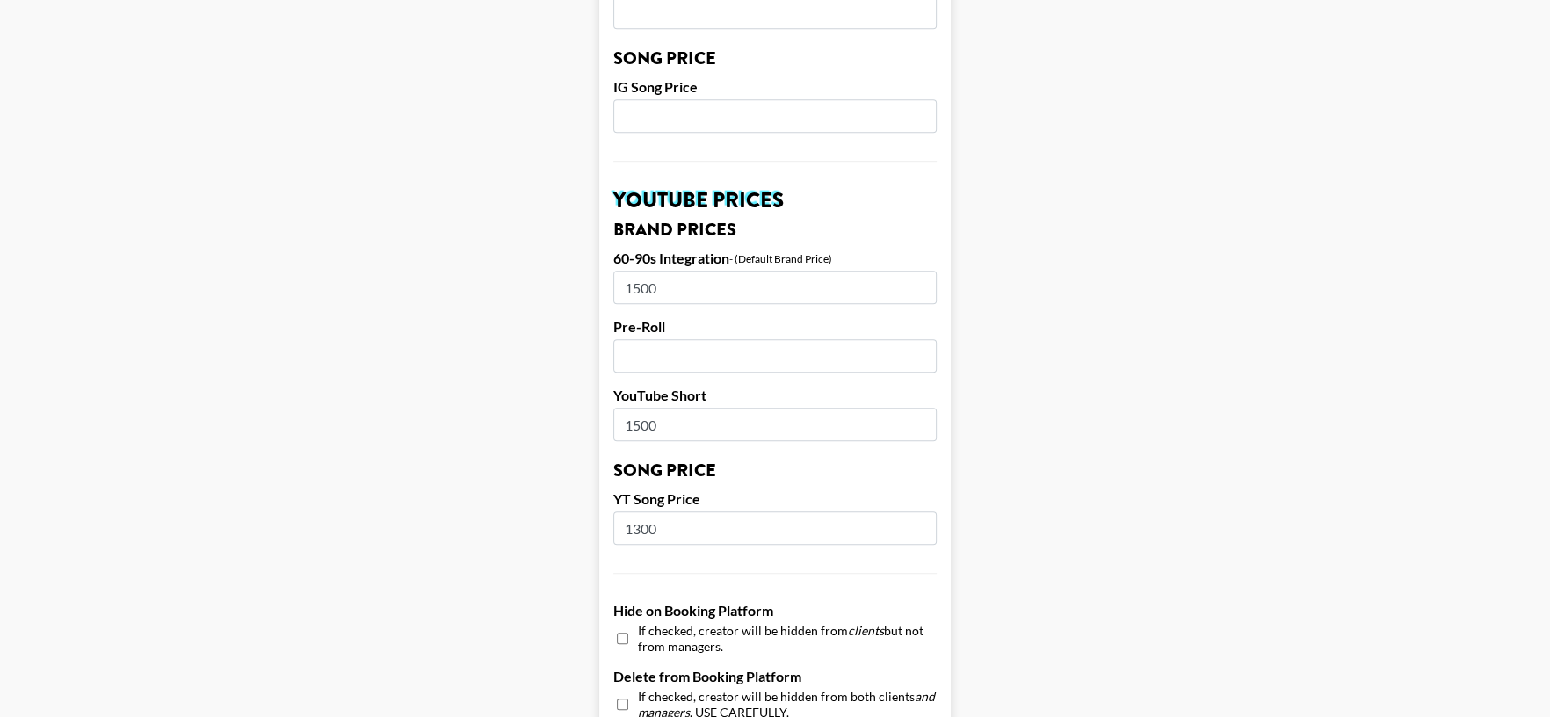
scroll to position [0, 0]
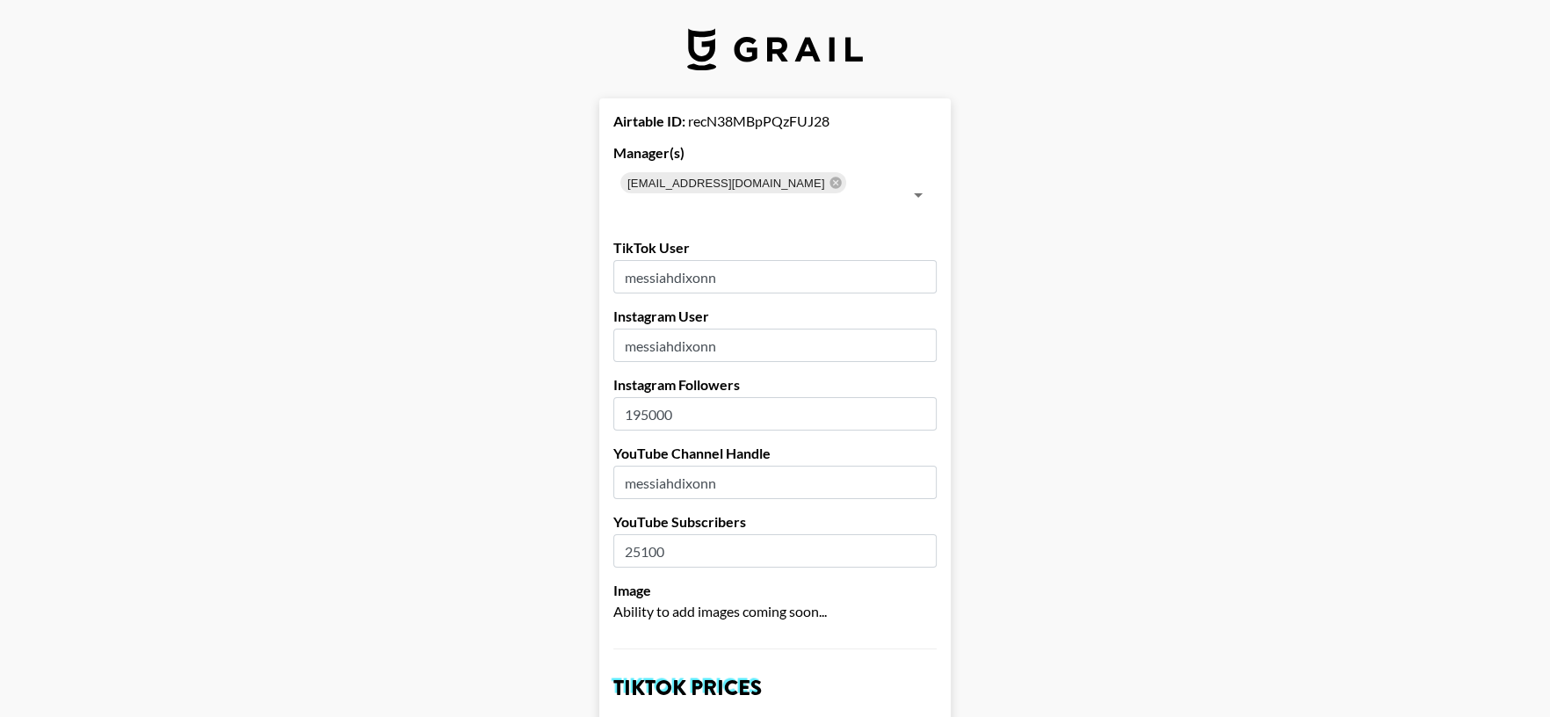
type input "1000"
click at [681, 260] on input "messiahdixonn" at bounding box center [774, 276] width 323 height 33
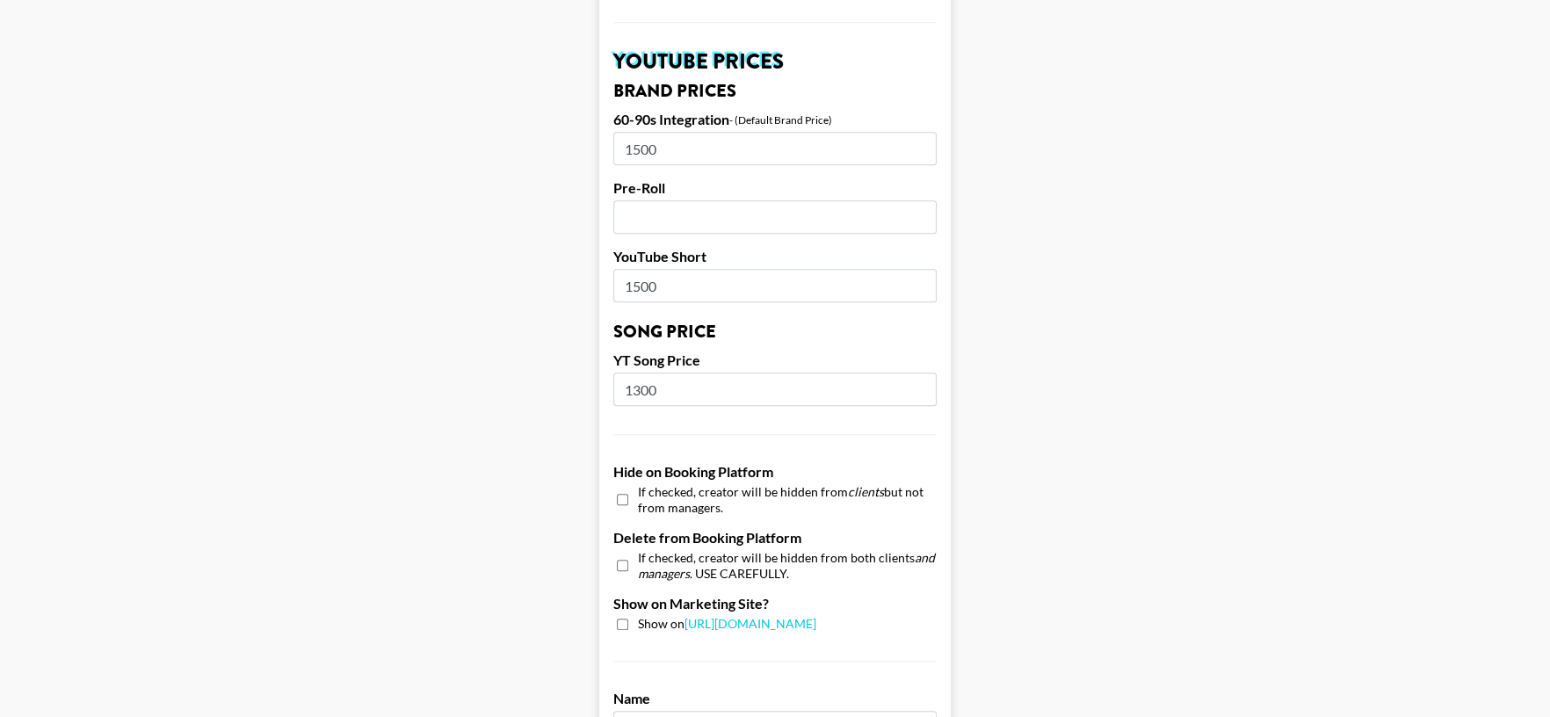
scroll to position [1663, 0]
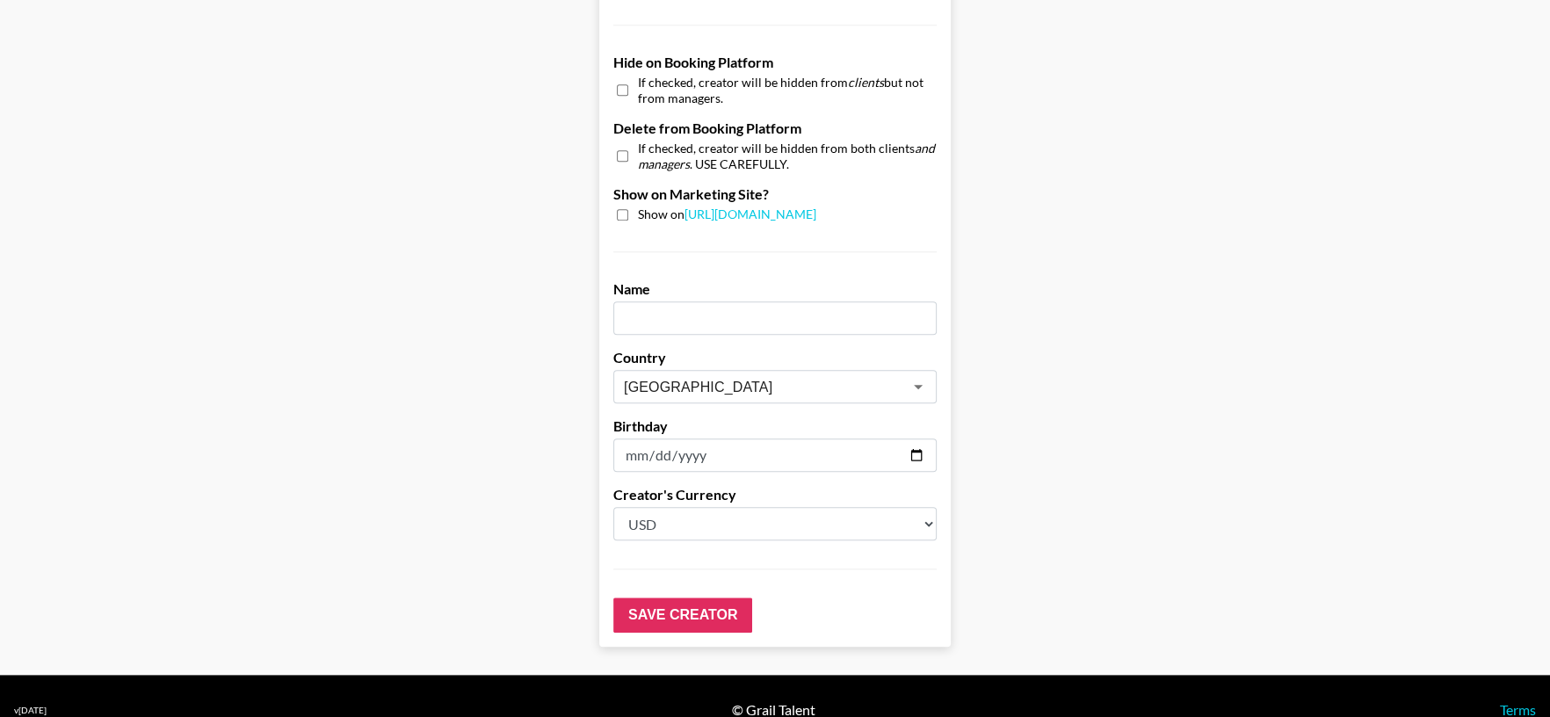
click at [680, 301] on input "text" at bounding box center [774, 317] width 323 height 33
paste input "messiahdixonn"
click at [643, 301] on input "messiahdixonn" at bounding box center [774, 317] width 323 height 33
type input "[PERSON_NAME]"
click at [684, 597] on input "Save Creator" at bounding box center [682, 614] width 139 height 35
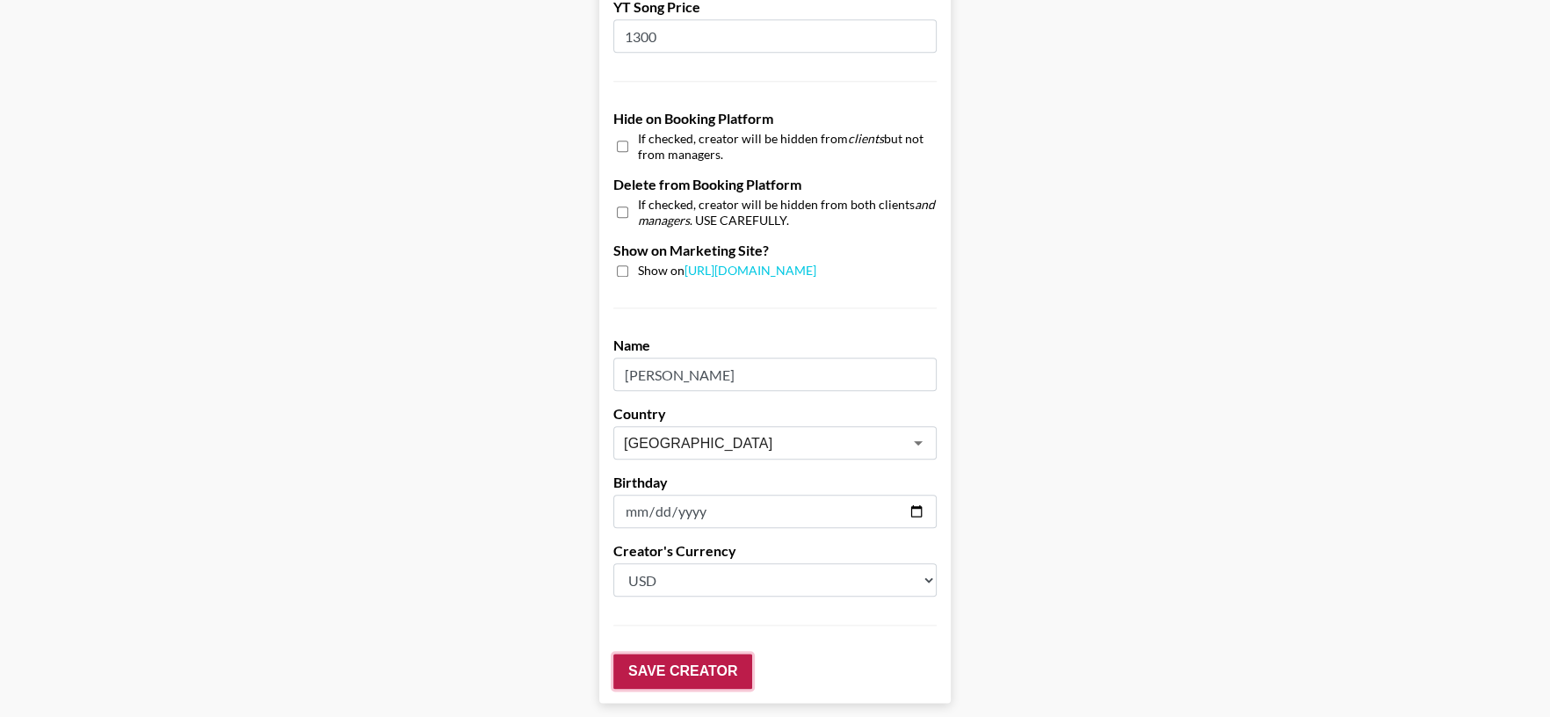
scroll to position [1720, 0]
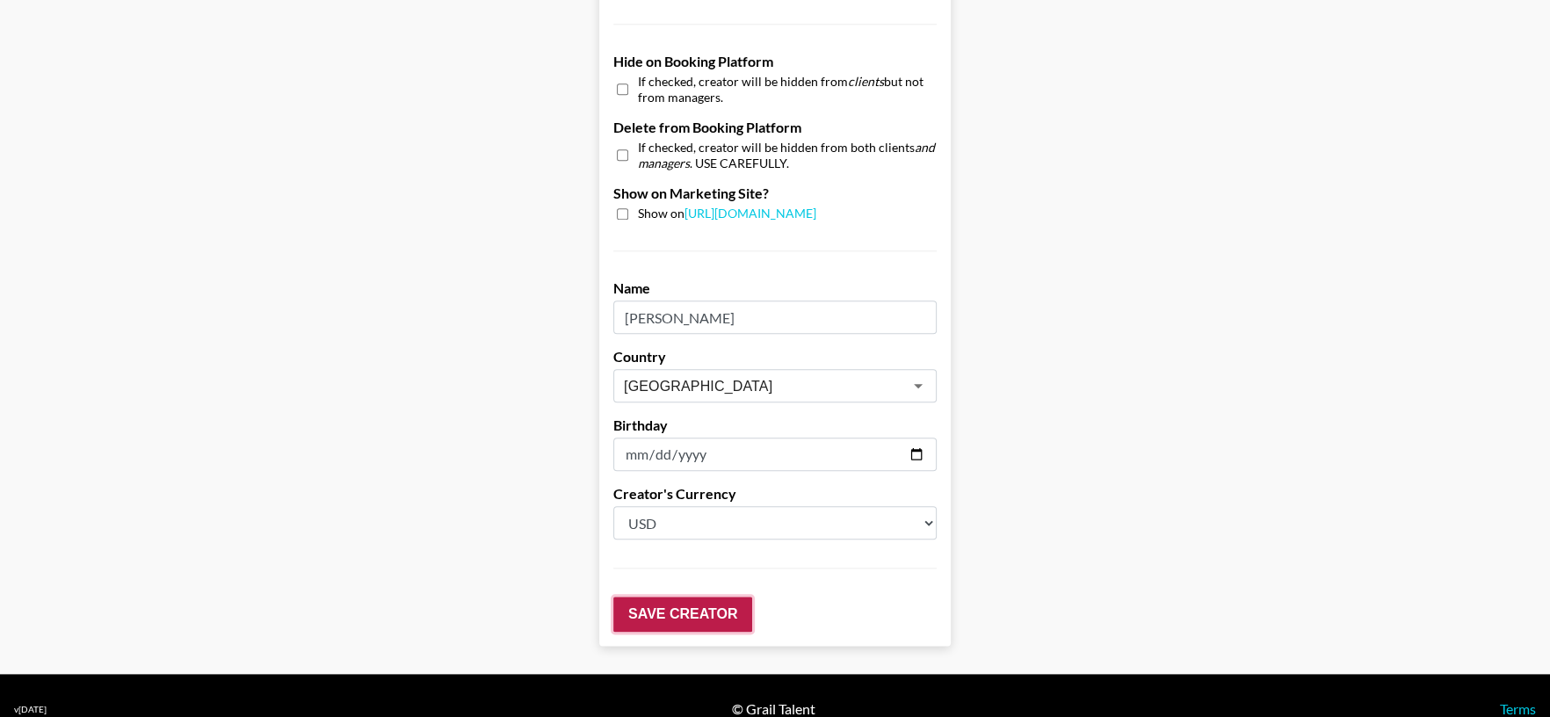
click at [702, 597] on input "Save Creator" at bounding box center [682, 614] width 139 height 35
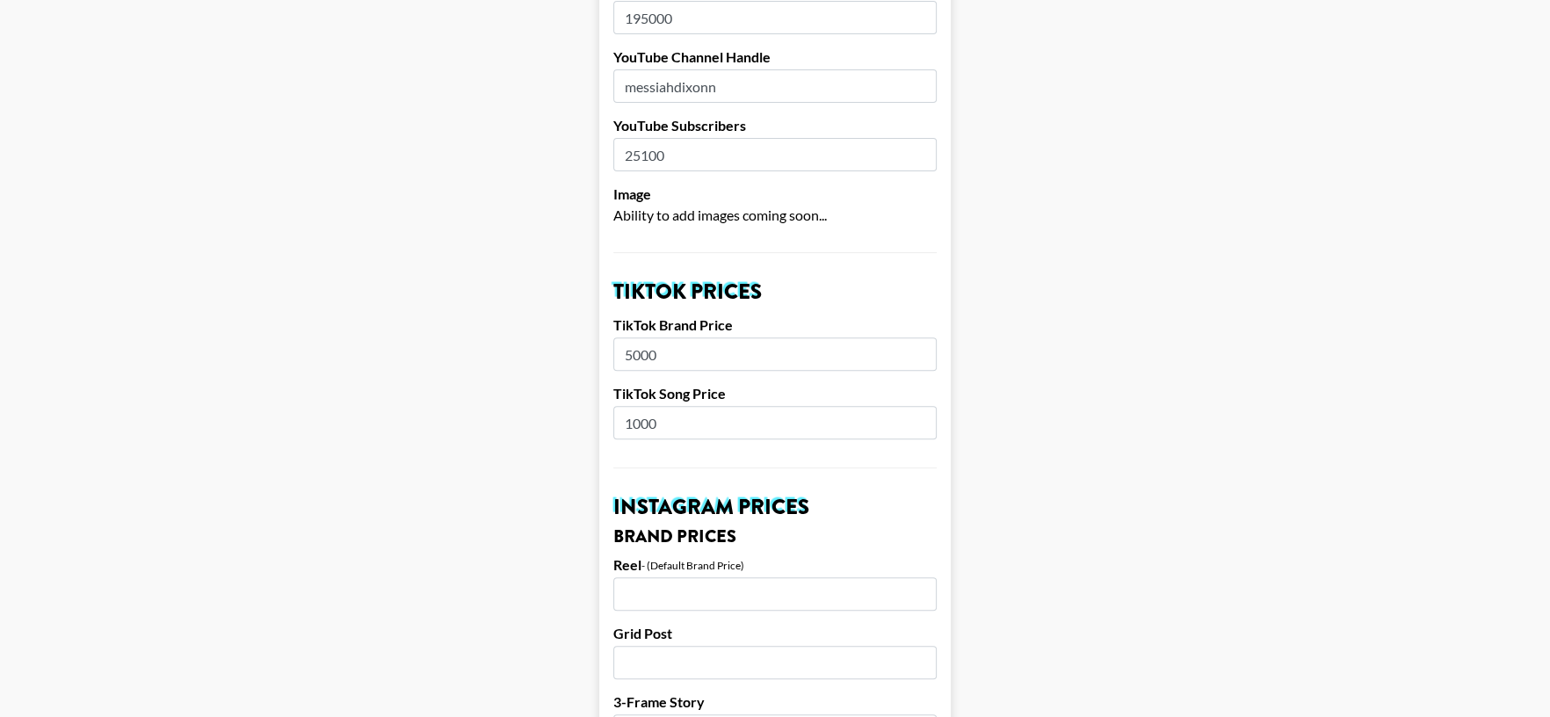
scroll to position [0, 2]
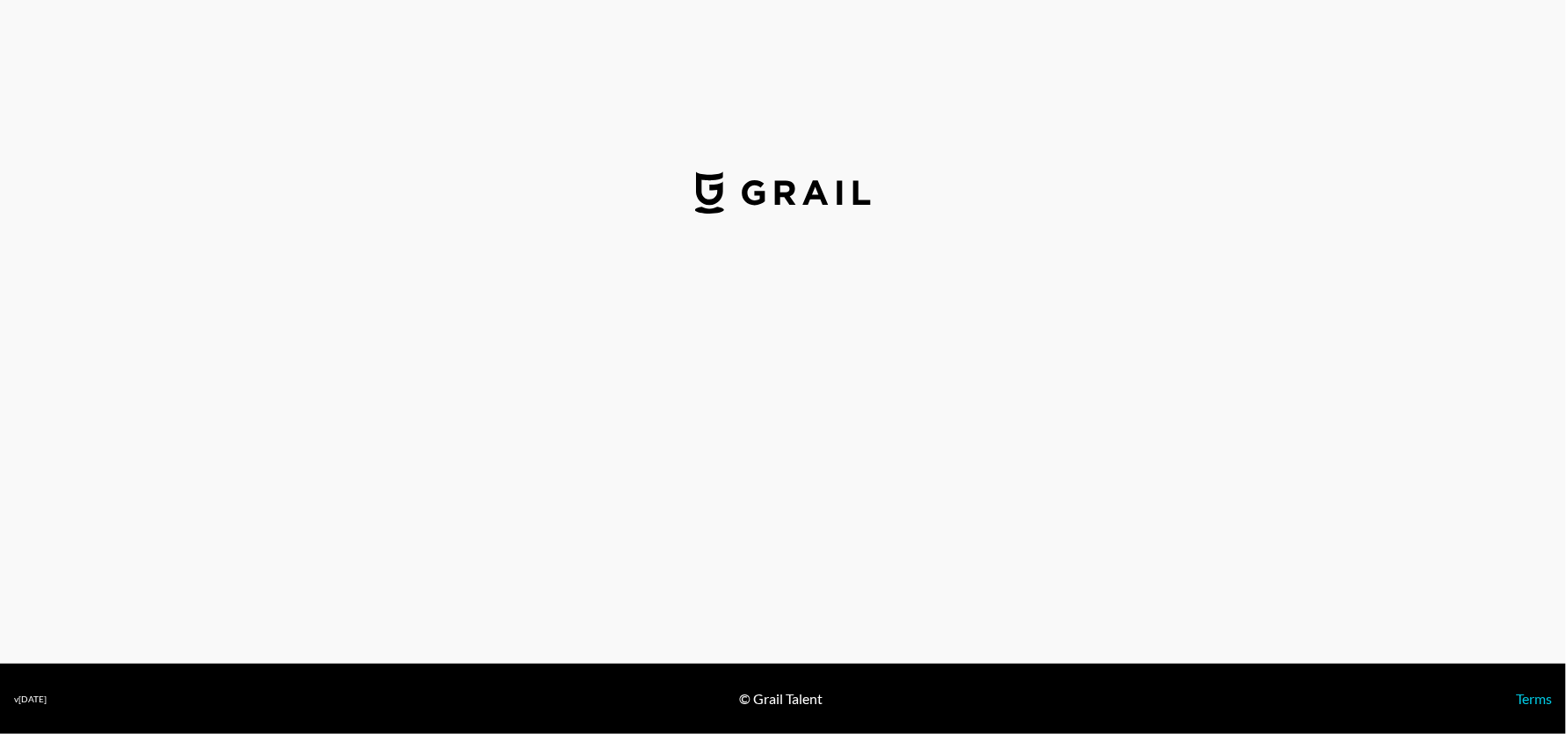
select select "GBP"
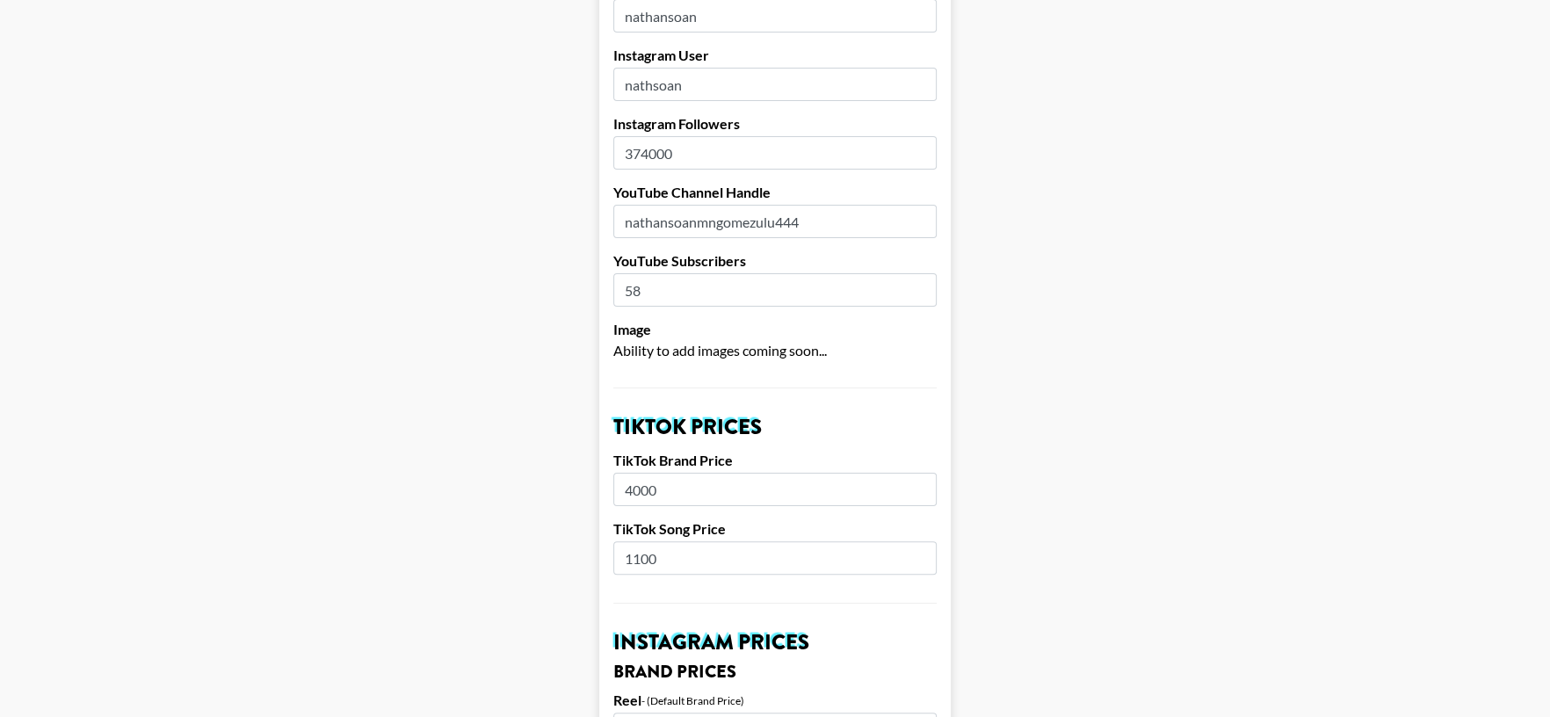
scroll to position [393, 0]
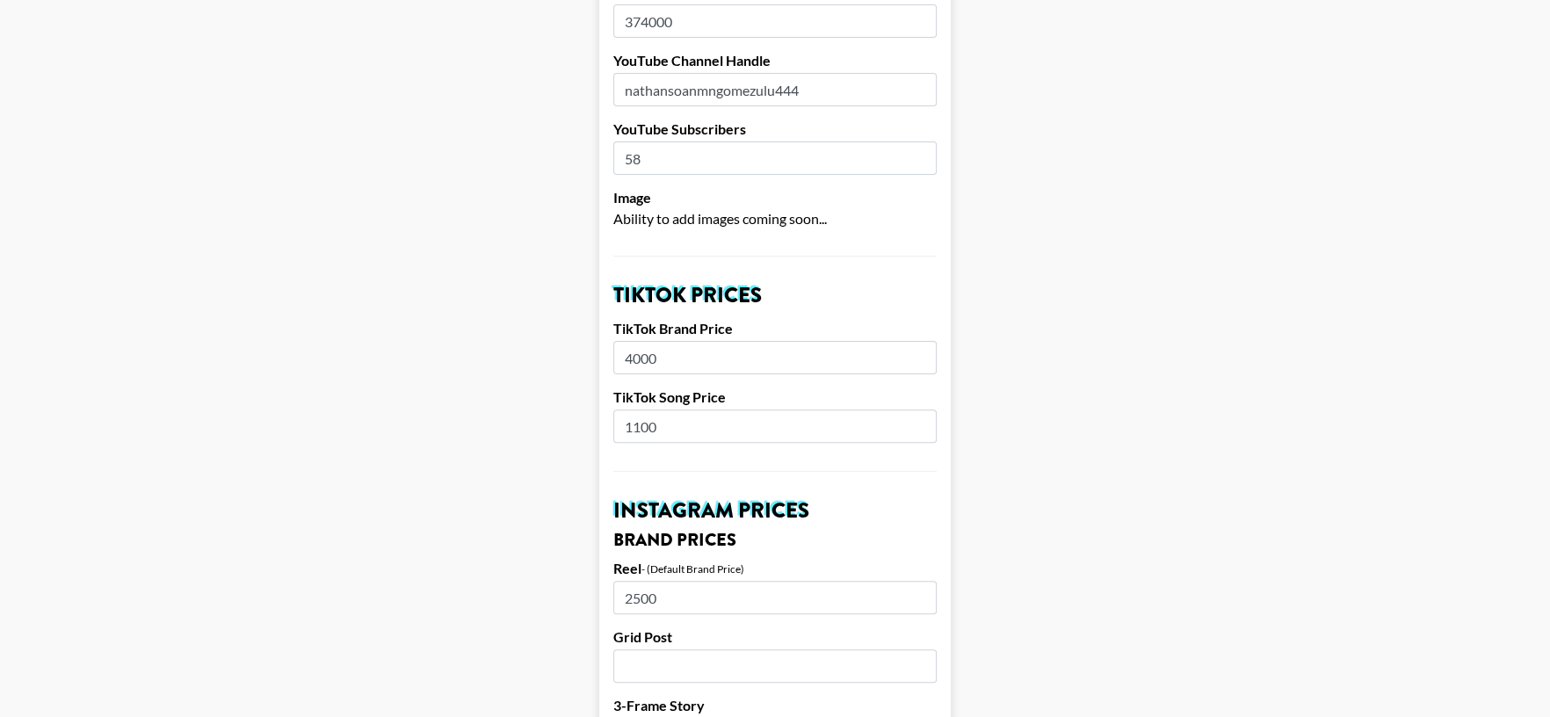
click at [690, 409] on input "1100" at bounding box center [774, 425] width 323 height 33
type input "700"
click at [898, 500] on h2 "Instagram Prices" at bounding box center [774, 510] width 323 height 21
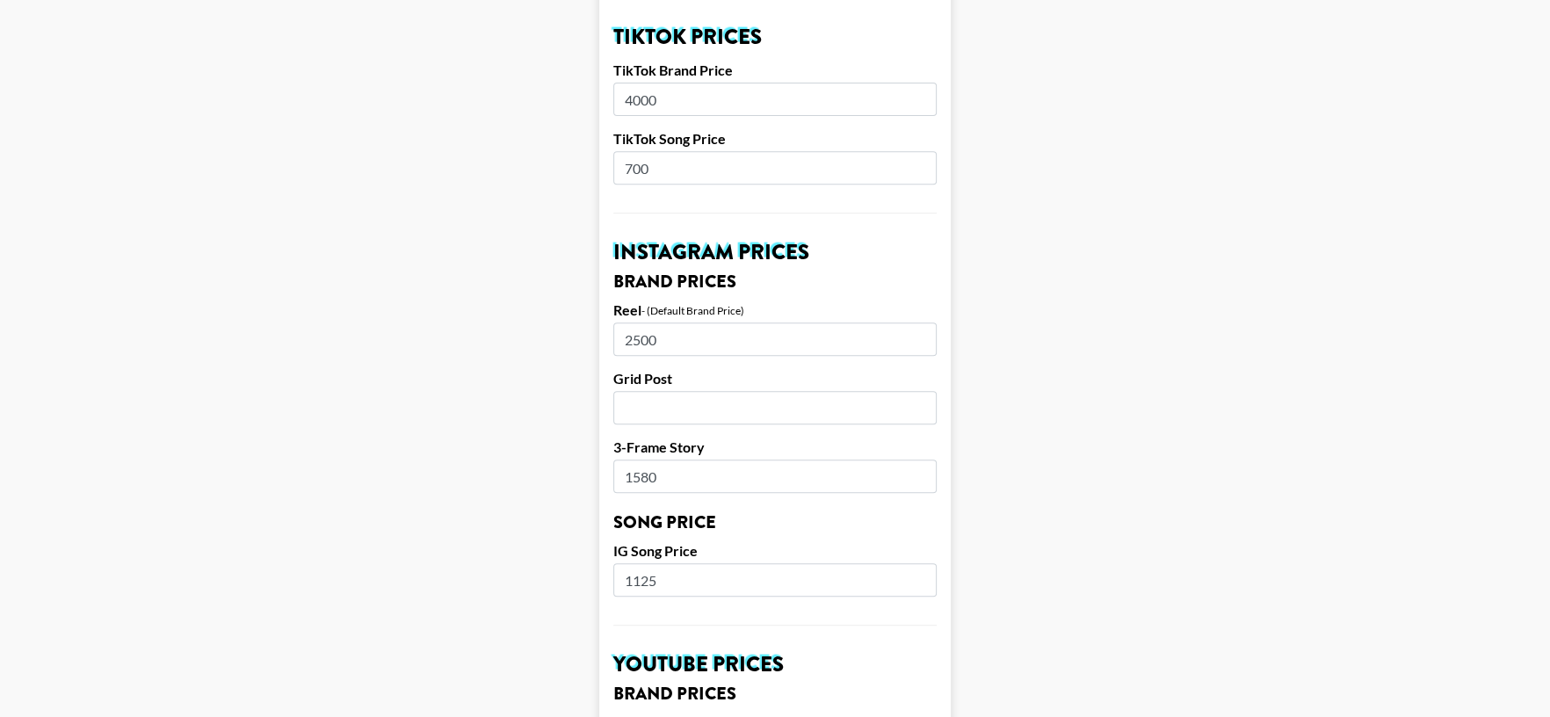
scroll to position [647, 0]
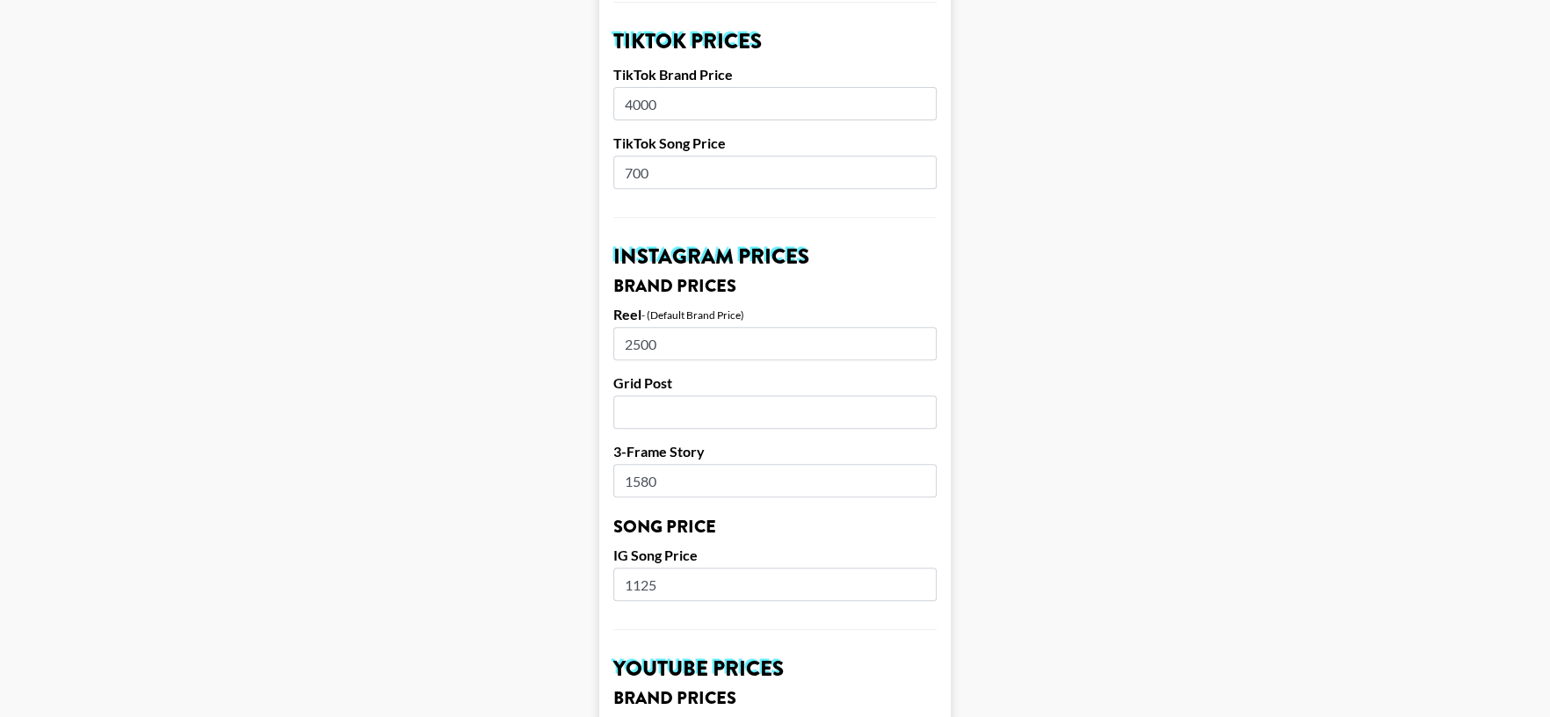
click at [707, 568] on input "1125" at bounding box center [774, 584] width 323 height 33
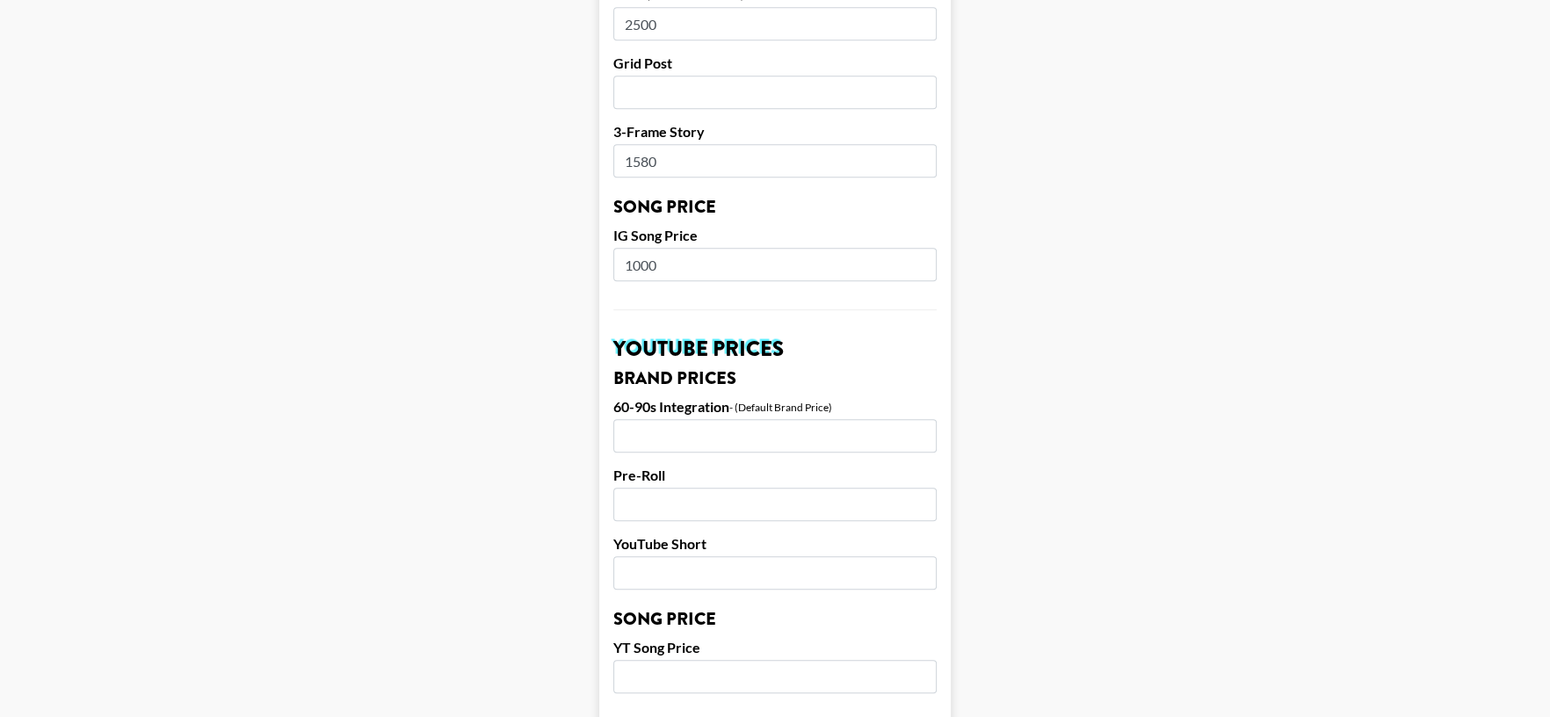
scroll to position [998, 0]
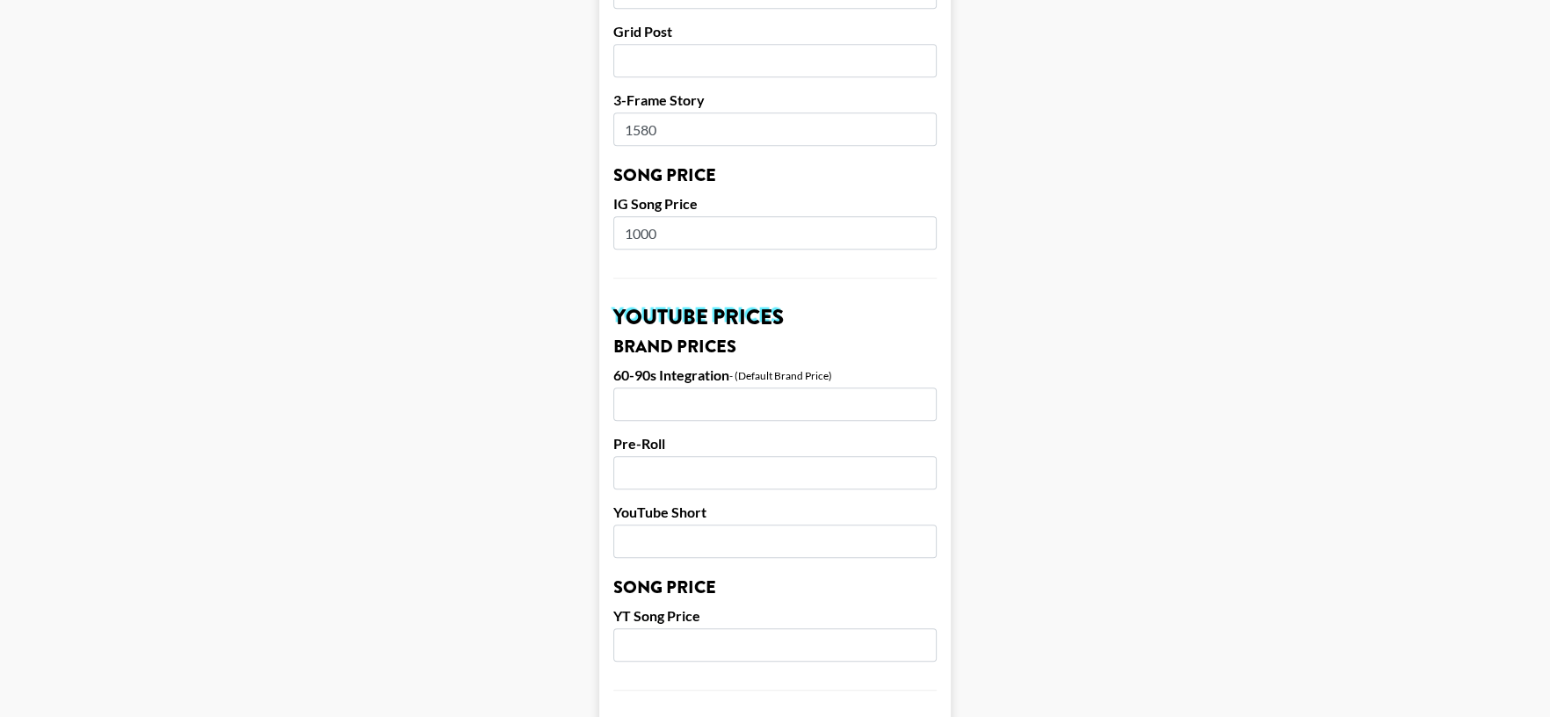
click at [647, 216] on input "1000" at bounding box center [774, 232] width 323 height 33
type input "700"
click at [830, 338] on h3 "Brand Prices" at bounding box center [774, 347] width 323 height 18
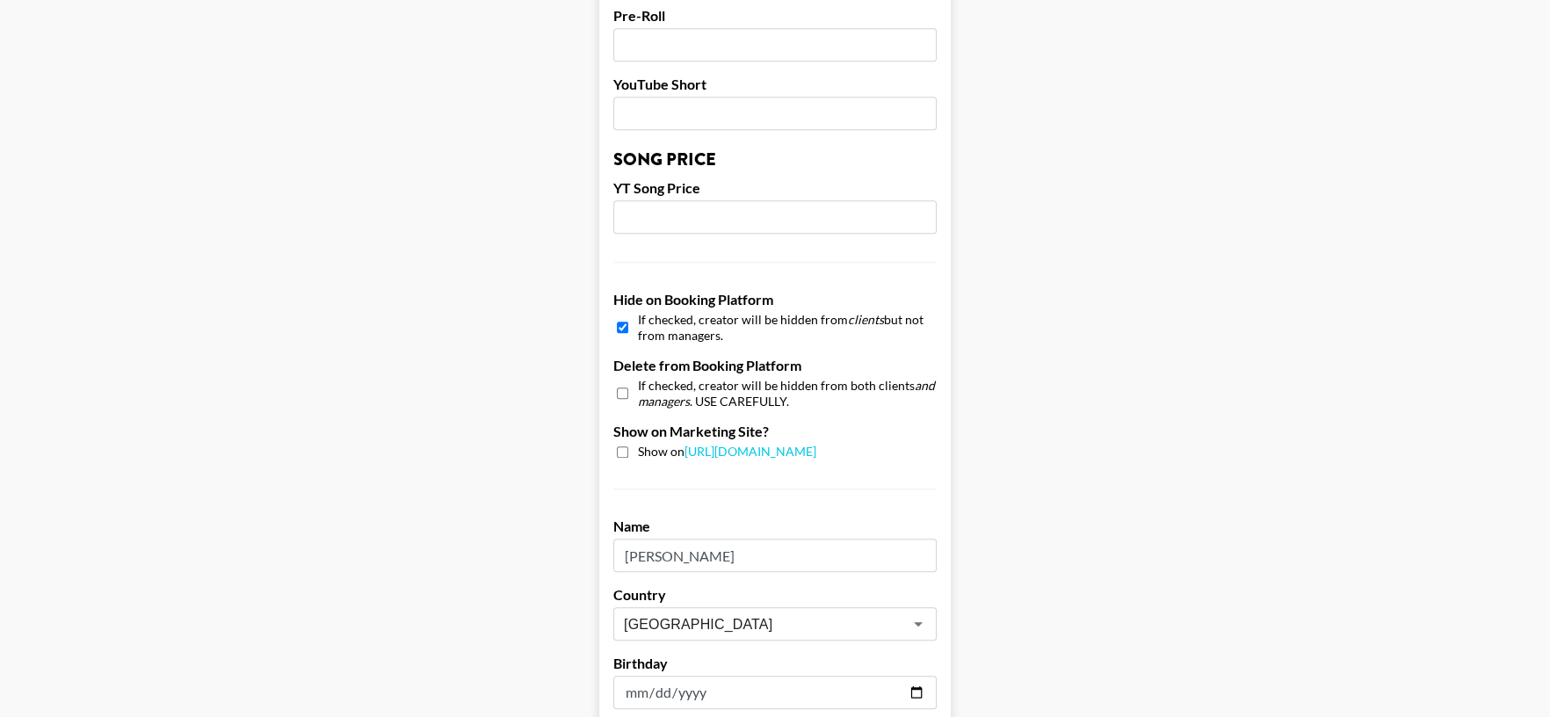
scroll to position [1424, 0]
click at [628, 316] on input "checkbox" at bounding box center [622, 328] width 11 height 25
checkbox input "false"
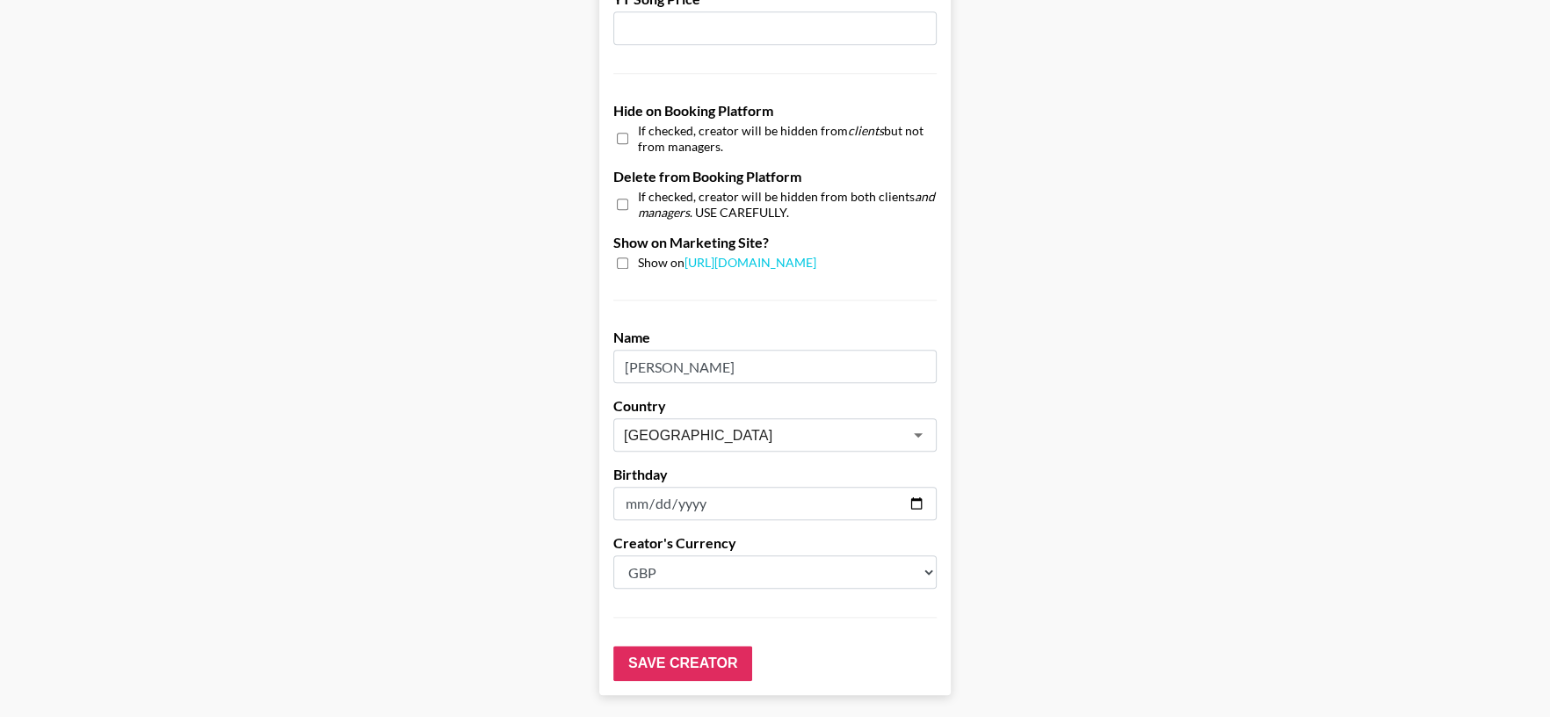
scroll to position [1663, 0]
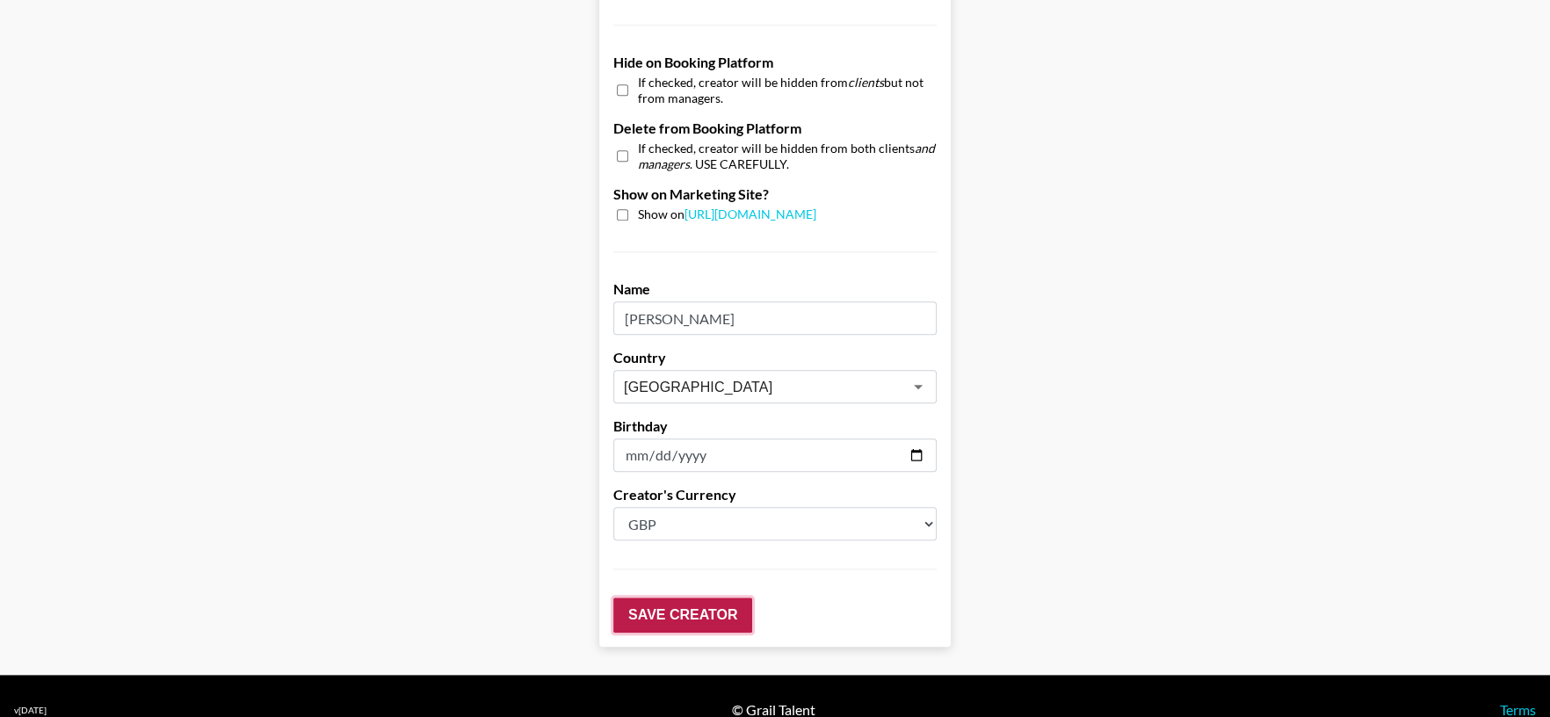
click at [700, 597] on input "Save Creator" at bounding box center [682, 614] width 139 height 35
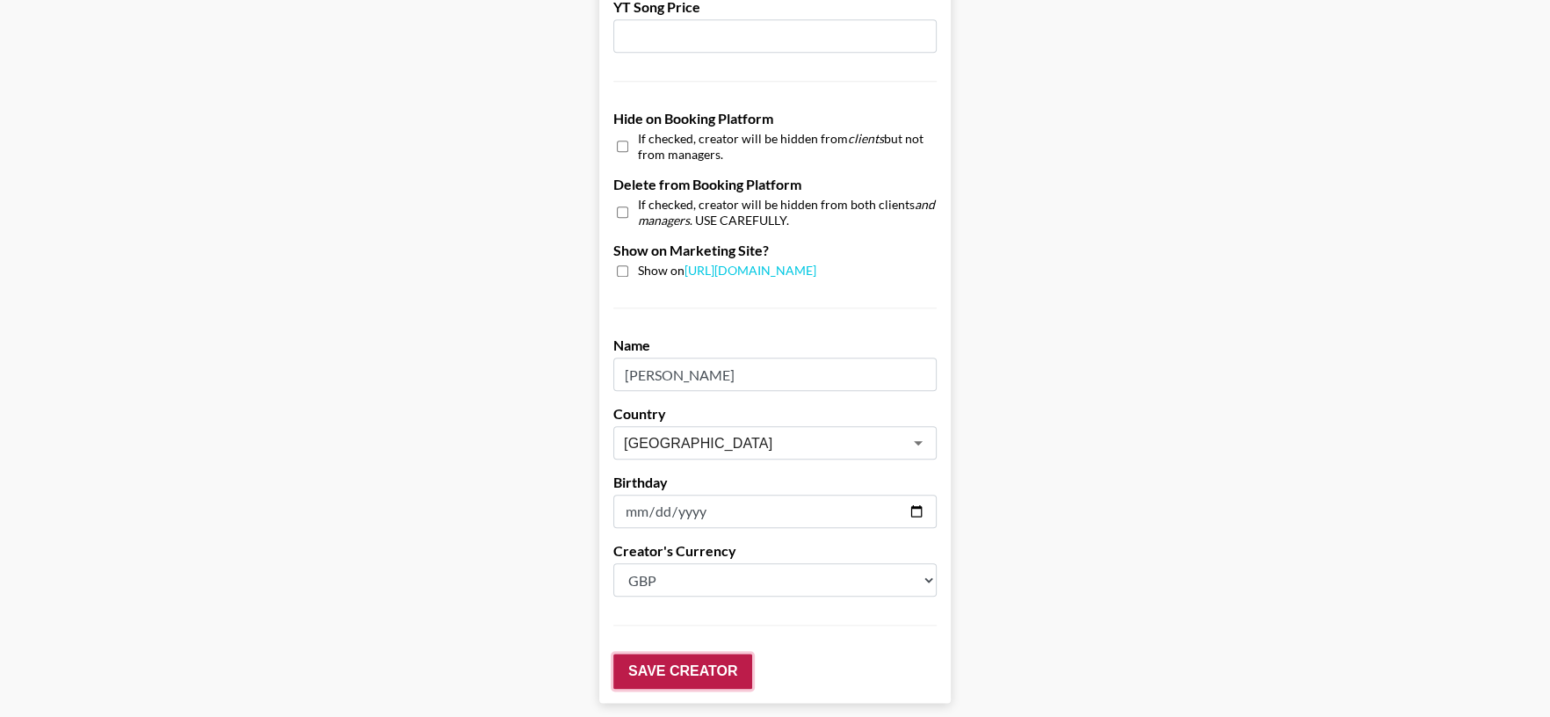
scroll to position [1720, 0]
